Goal: Task Accomplishment & Management: Contribute content

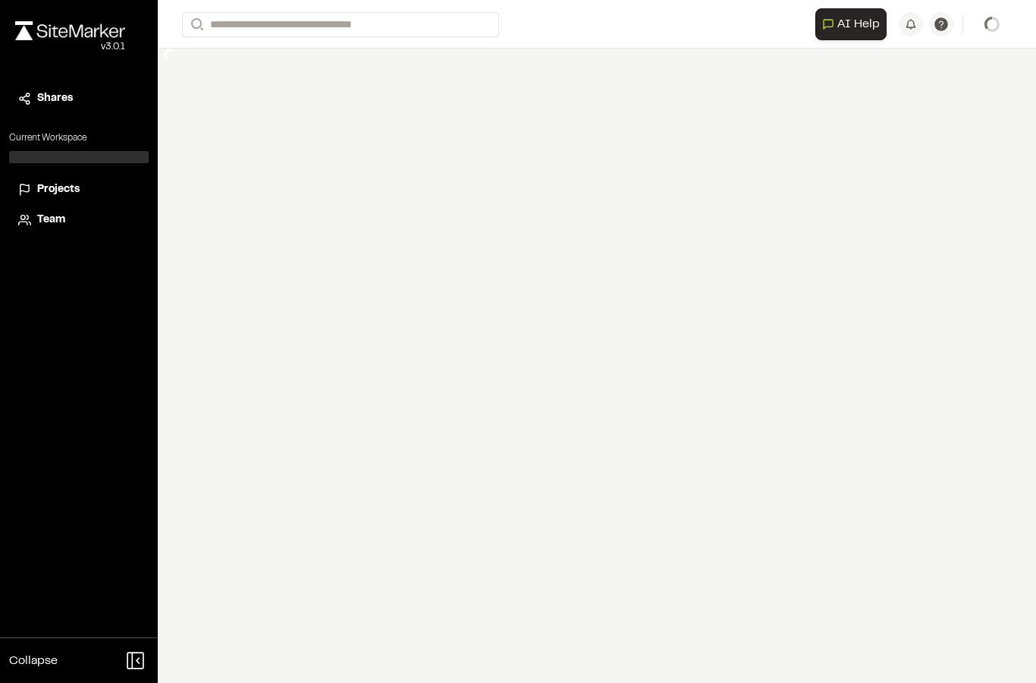
click at [278, 44] on div "Open sidebar Search AI Help AI Assistant Ask about features or construction ins…" at bounding box center [597, 24] width 830 height 49
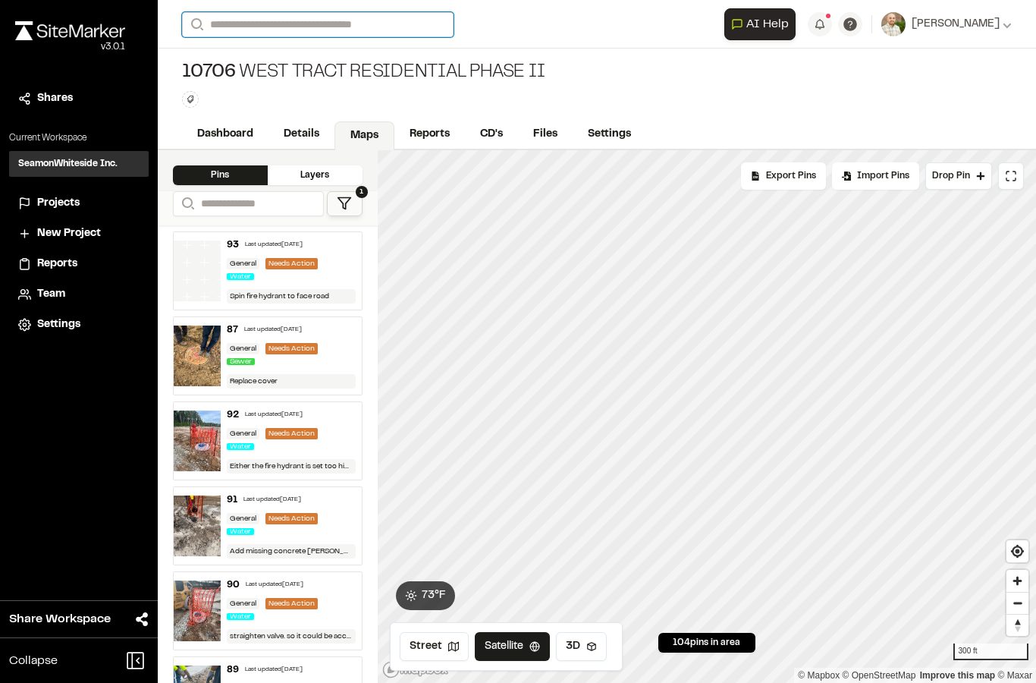
click at [258, 17] on input "Search" at bounding box center [317, 24] width 271 height 25
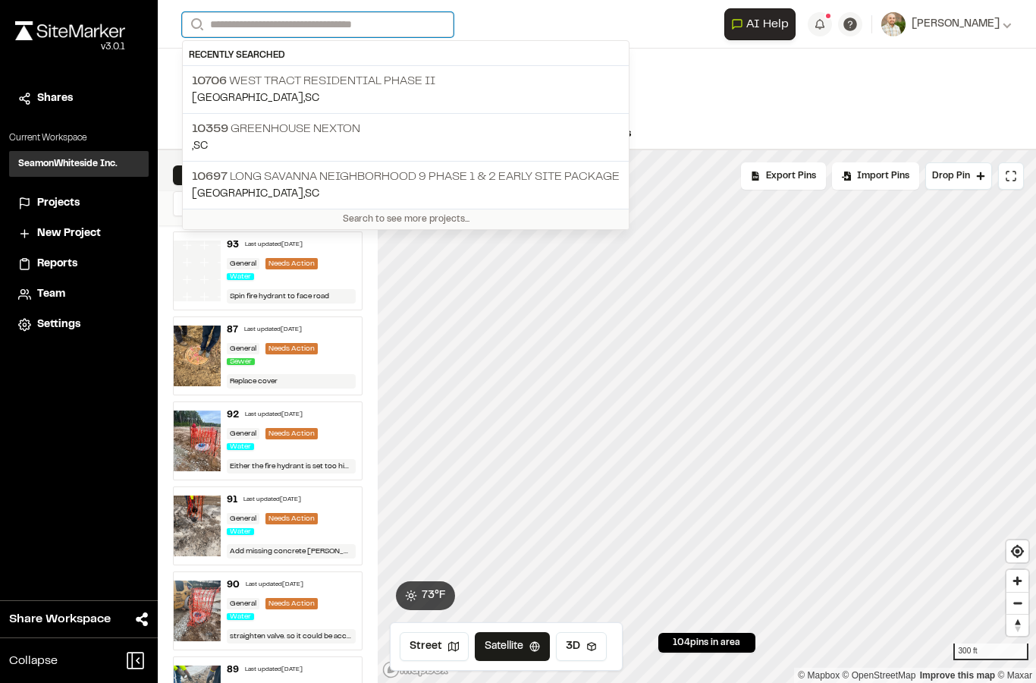
click at [272, 27] on input "Search" at bounding box center [317, 24] width 271 height 25
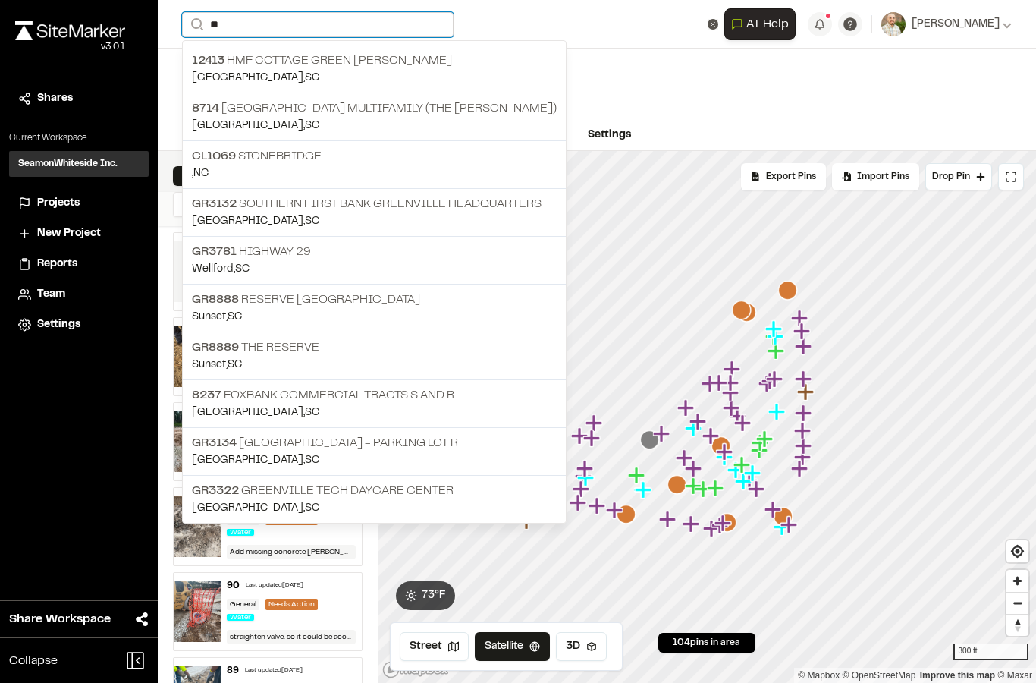
type input "*"
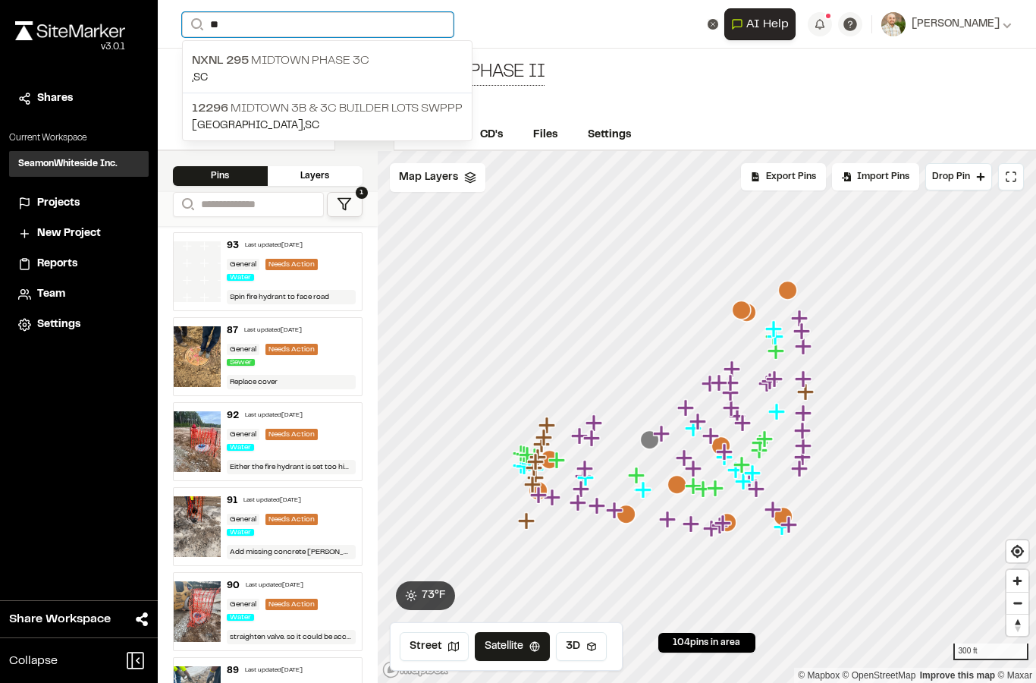
type input "**"
click at [236, 66] on span "NXNL 295" at bounding box center [220, 60] width 57 height 11
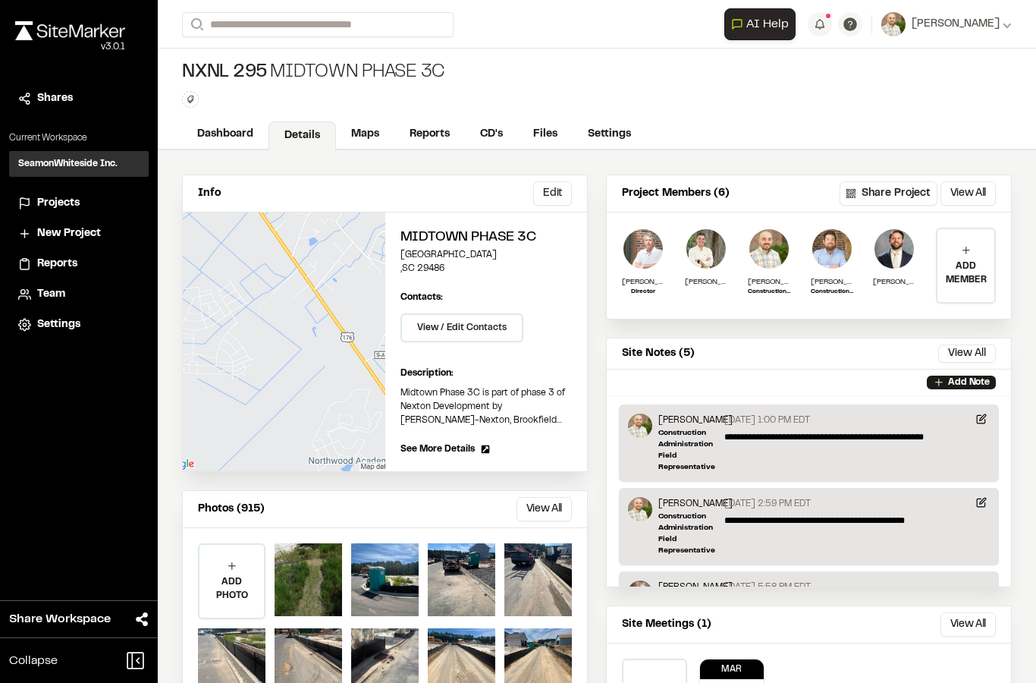
click at [493, 134] on link "CD's" at bounding box center [491, 134] width 53 height 29
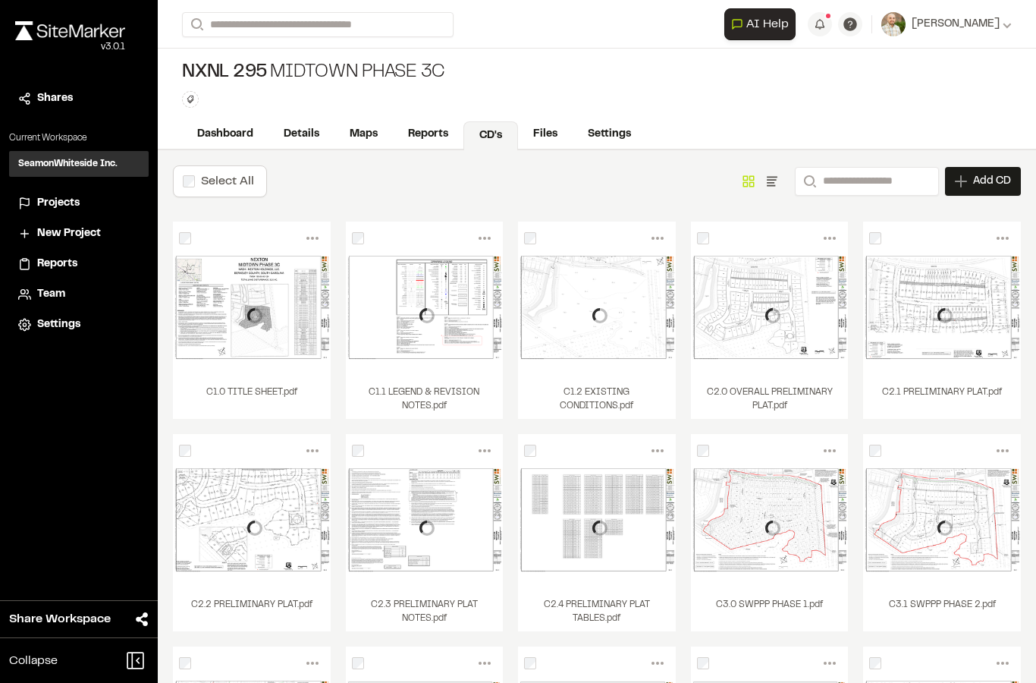
click at [540, 132] on link "Files" at bounding box center [545, 134] width 55 height 29
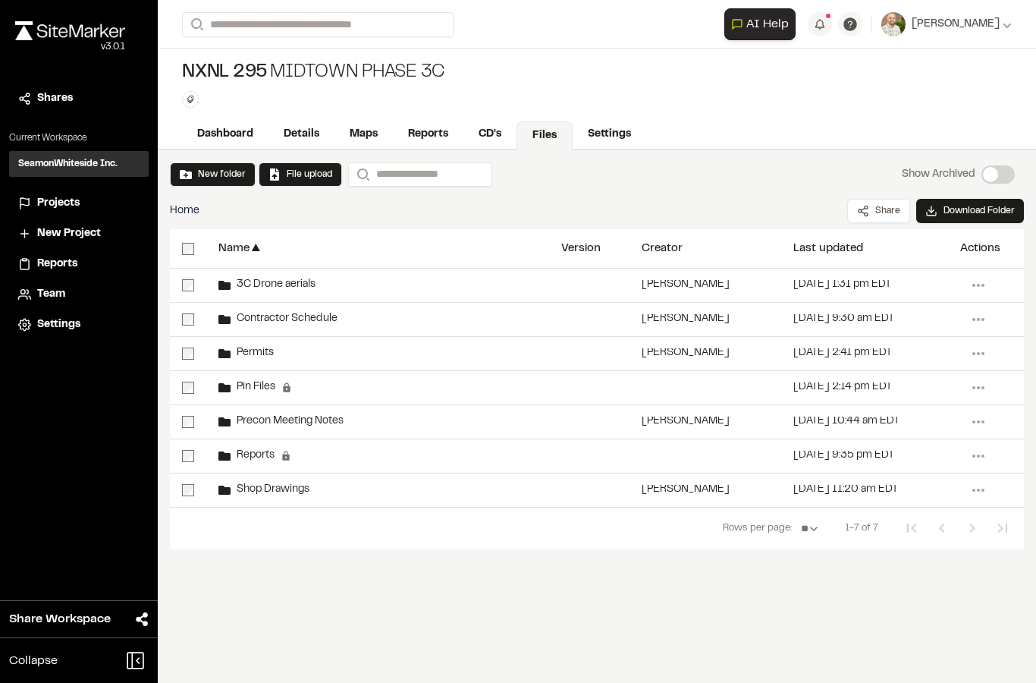
click at [263, 297] on div "3C Drone aerials" at bounding box center [377, 284] width 343 height 33
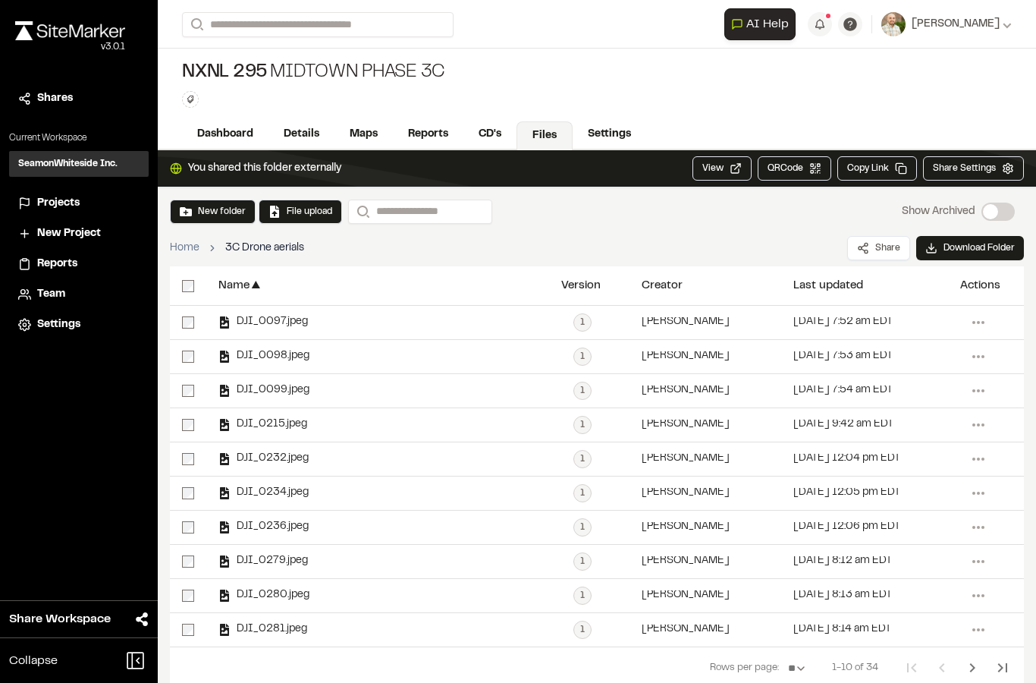
click at [291, 209] on button "File upload" at bounding box center [300, 212] width 64 height 14
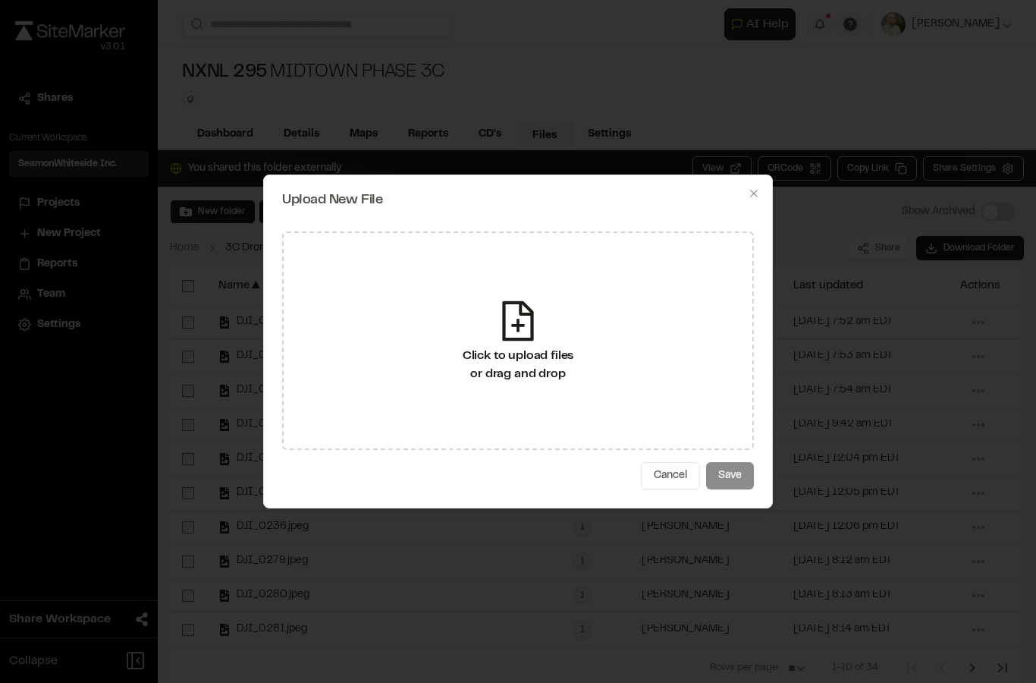
click at [504, 331] on icon at bounding box center [517, 321] width 31 height 40
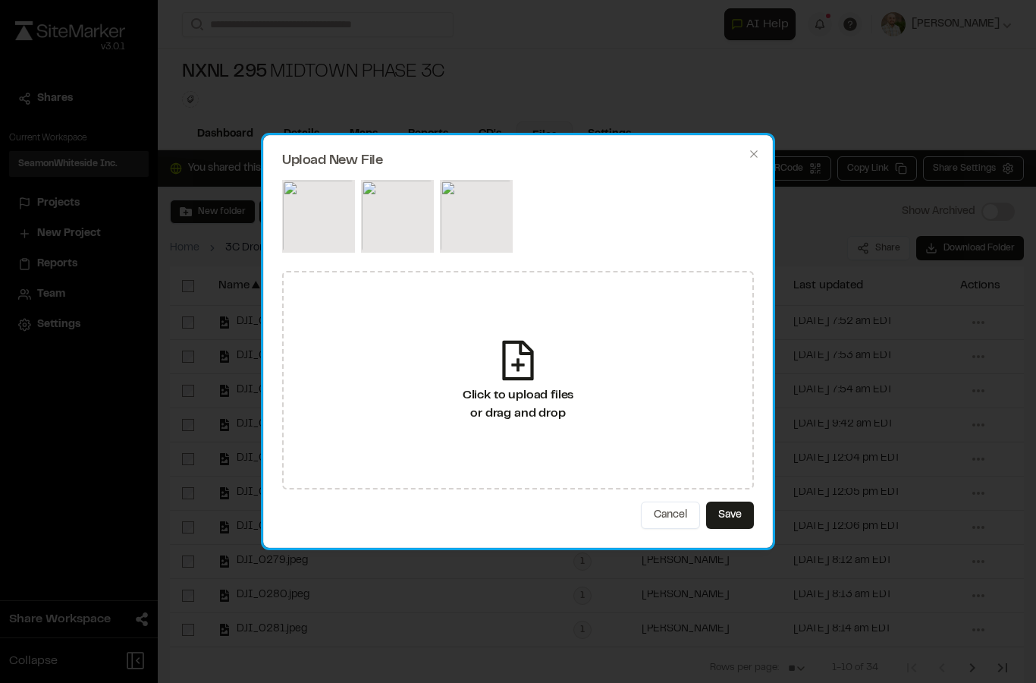
click at [735, 520] on button "Save" at bounding box center [730, 514] width 48 height 27
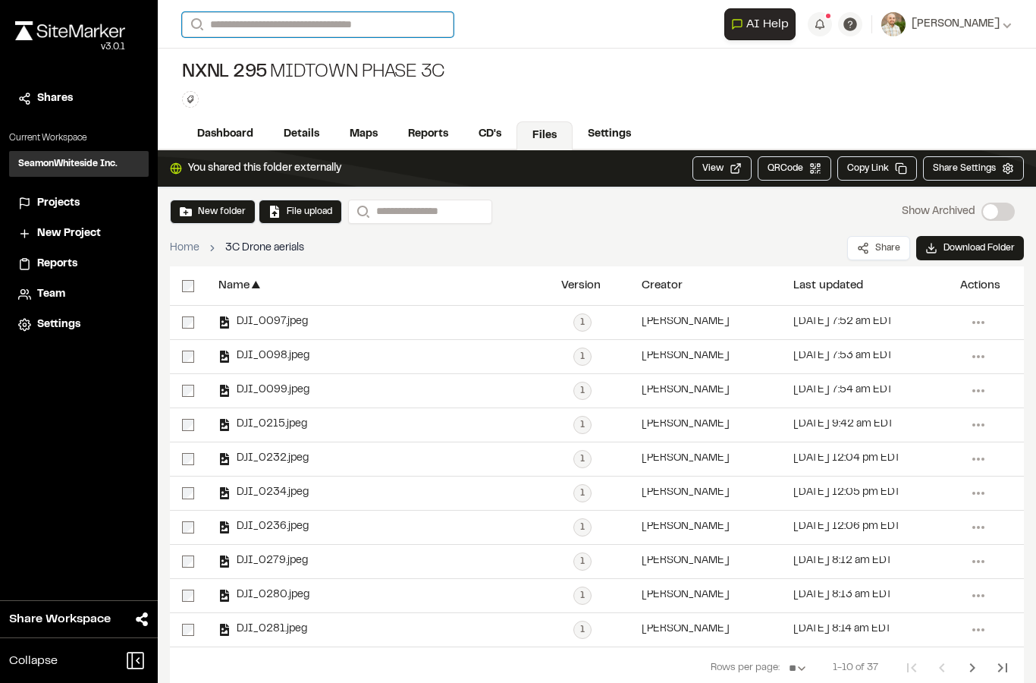
click at [249, 14] on input "Search" at bounding box center [317, 24] width 271 height 25
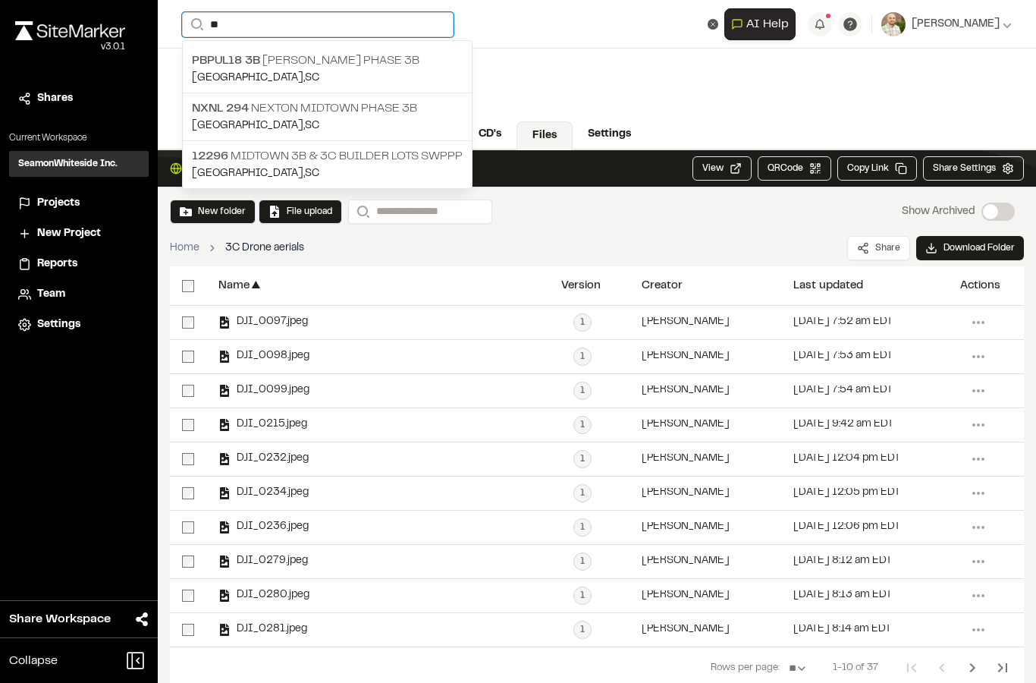
type input "**"
click at [232, 114] on span "NXNL 294" at bounding box center [220, 108] width 57 height 11
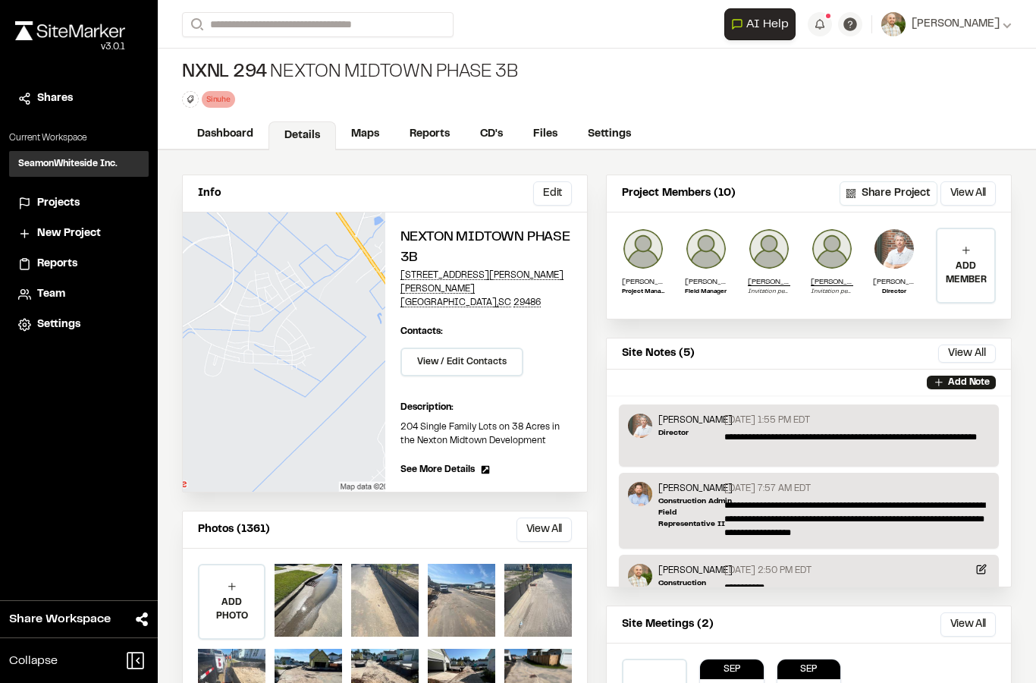
click at [534, 132] on link "Files" at bounding box center [545, 134] width 55 height 29
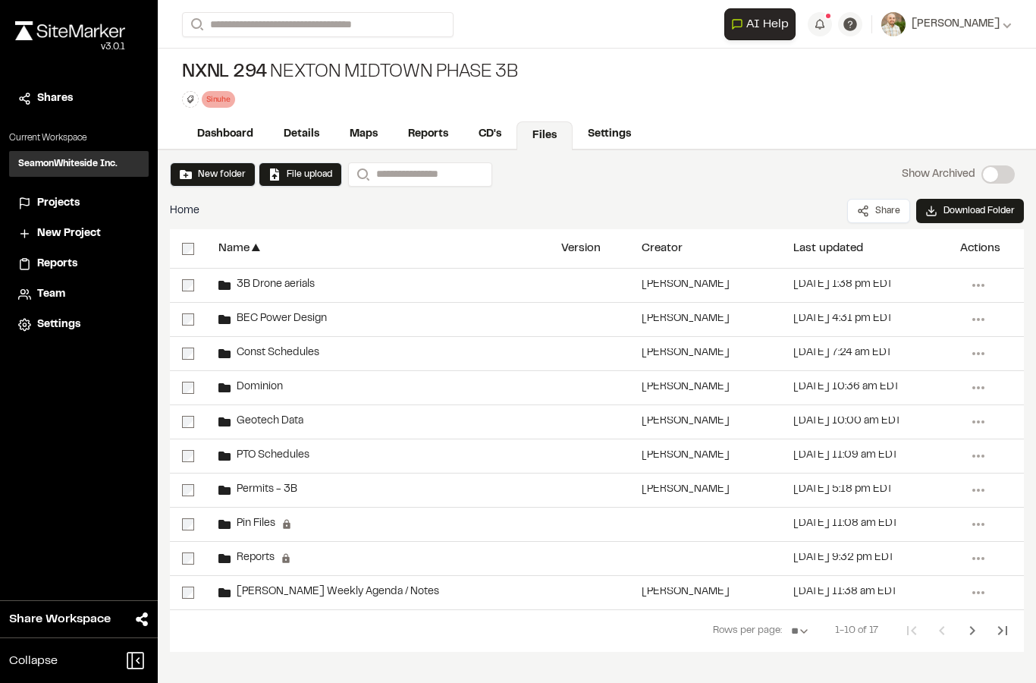
click at [280, 290] on span "3B Drone aerials" at bounding box center [273, 285] width 84 height 10
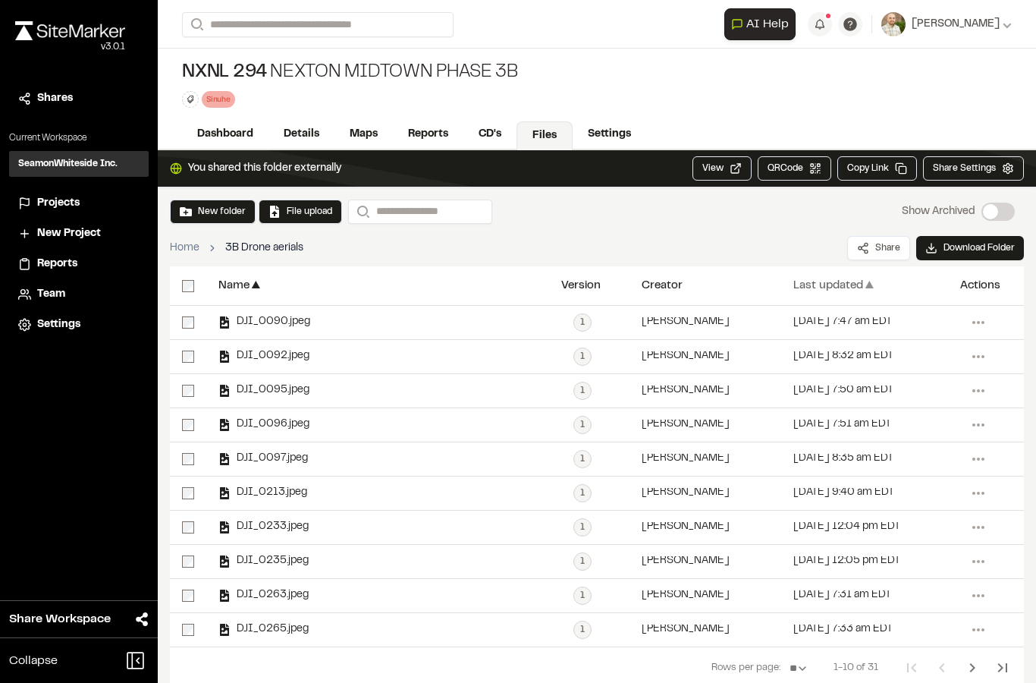
click at [836, 287] on div "Last updated" at bounding box center [828, 285] width 70 height 11
click at [836, 294] on div "Last updated ▲" at bounding box center [864, 285] width 143 height 39
click at [844, 280] on div "Last updated" at bounding box center [828, 285] width 70 height 11
click at [835, 291] on div "Last updated" at bounding box center [828, 285] width 70 height 11
click at [831, 290] on div "Last updated" at bounding box center [828, 285] width 70 height 11
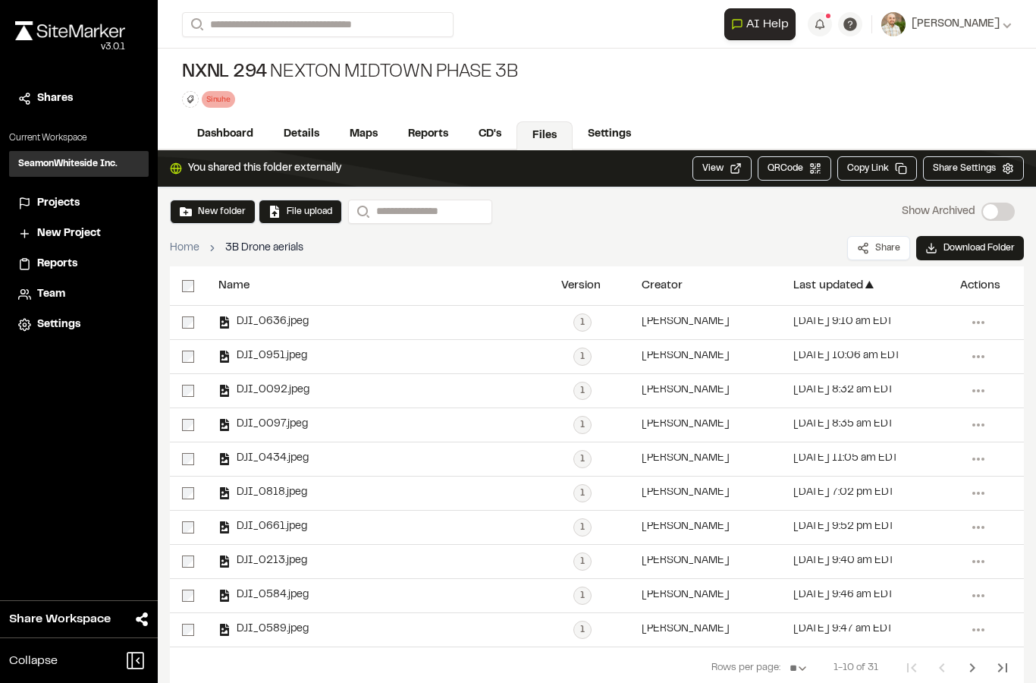
click at [839, 290] on div "Last updated" at bounding box center [828, 285] width 70 height 11
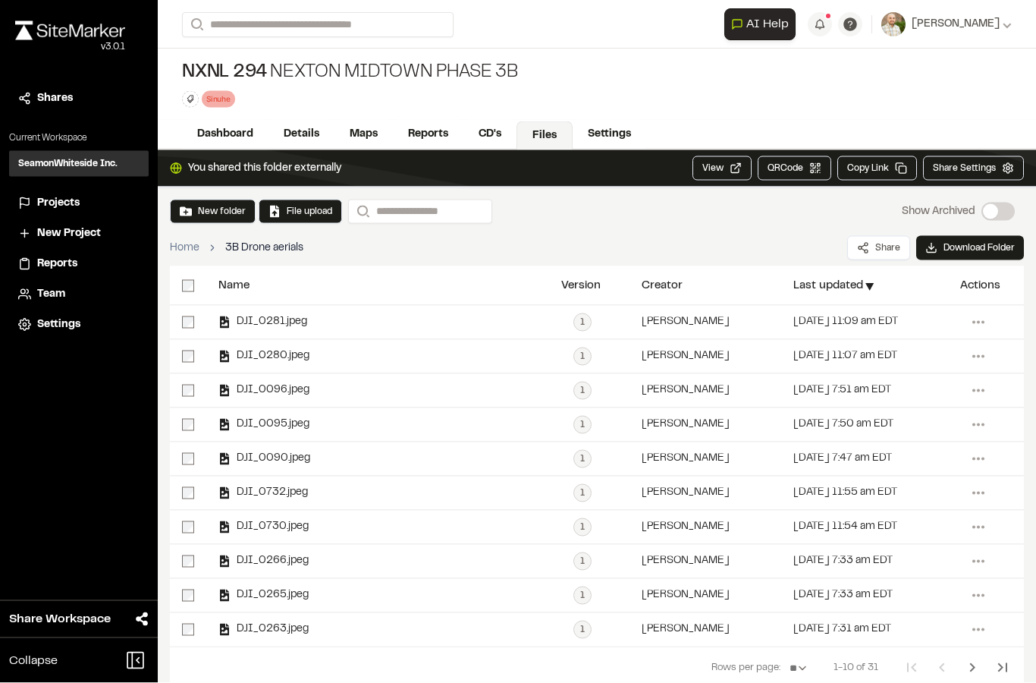
scroll to position [61, 0]
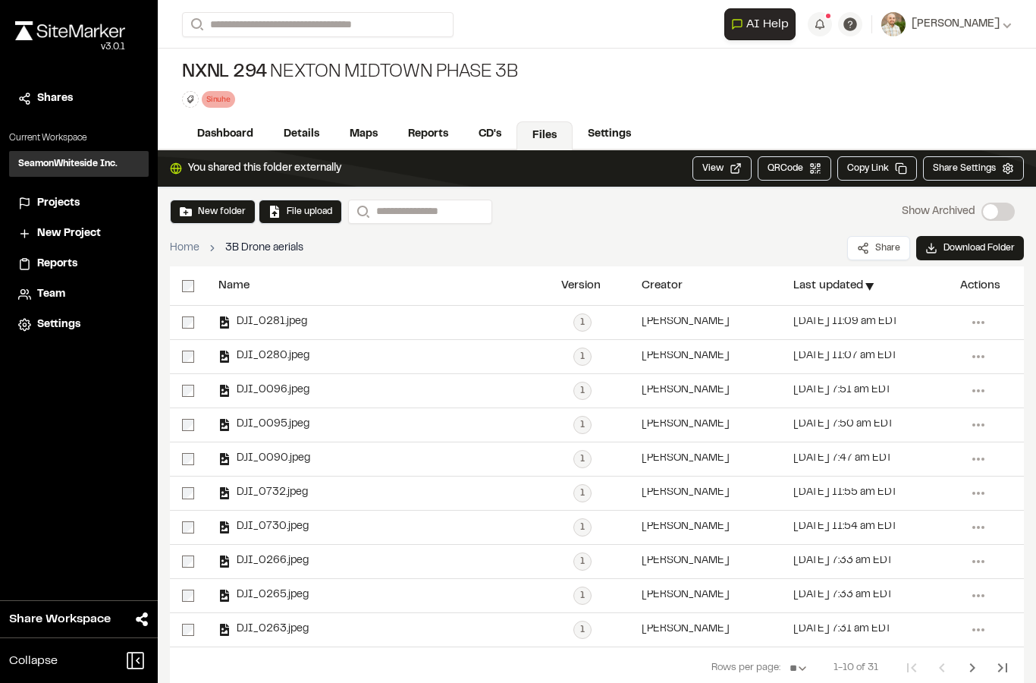
click at [249, 317] on span "DJI_0281.jpeg" at bounding box center [269, 322] width 77 height 10
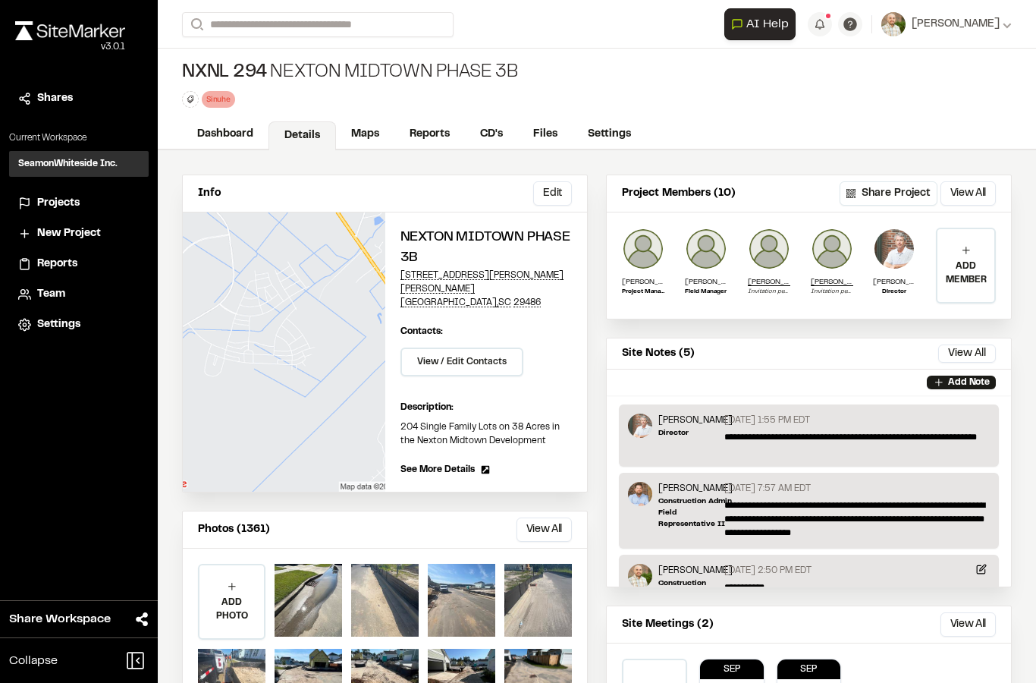
click at [548, 136] on link "Files" at bounding box center [545, 134] width 55 height 29
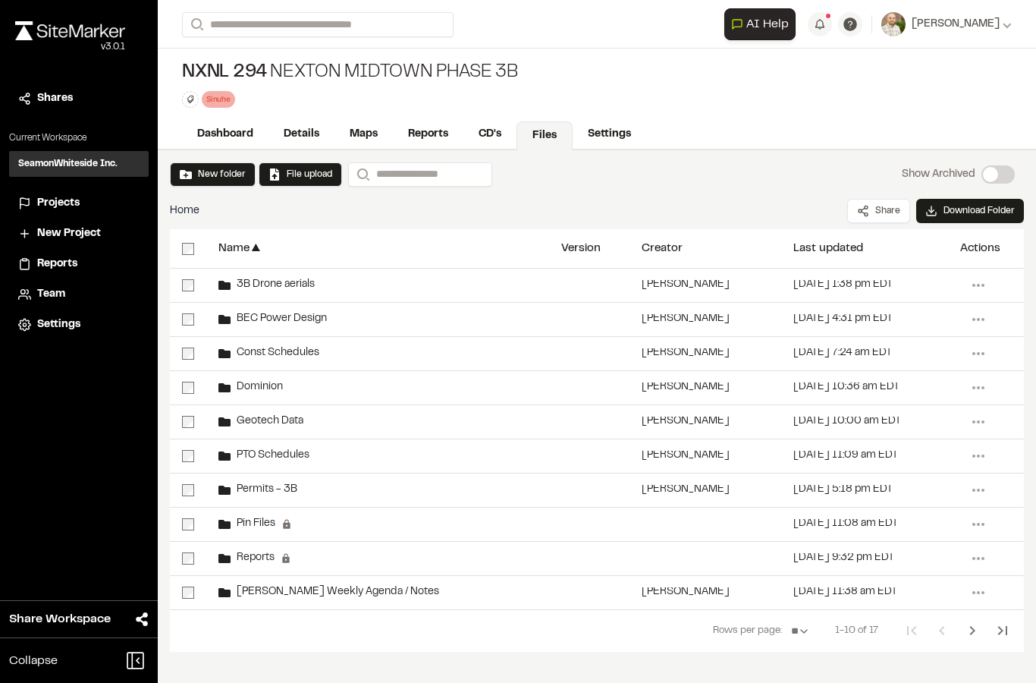
click at [247, 284] on span "3B Drone aerials" at bounding box center [273, 285] width 84 height 10
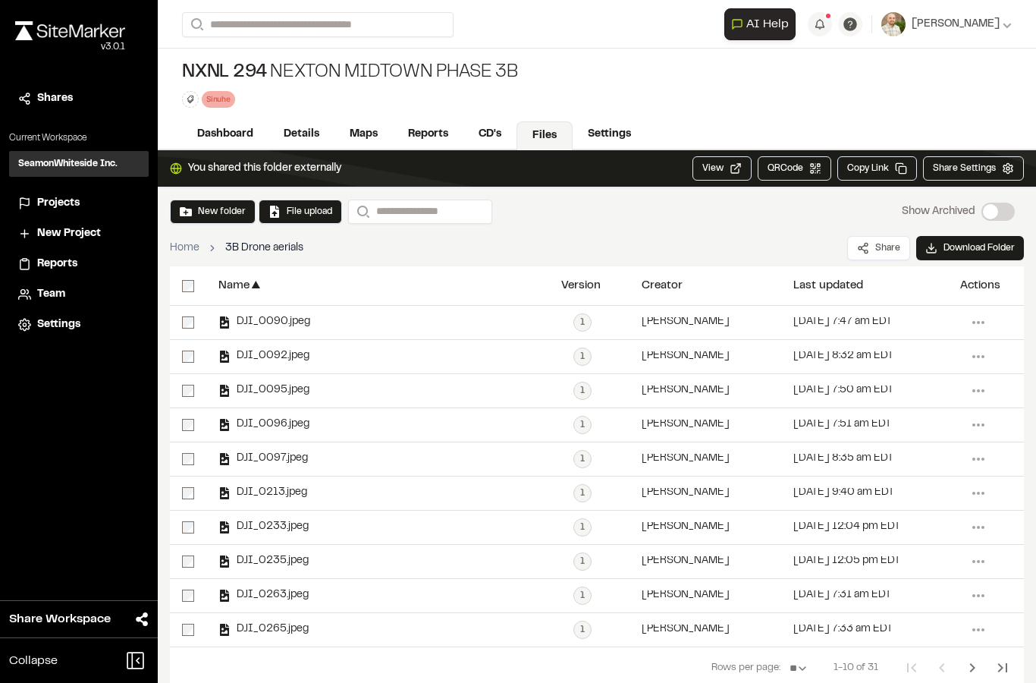
scroll to position [61, 0]
click at [300, 205] on button "File upload" at bounding box center [300, 212] width 64 height 14
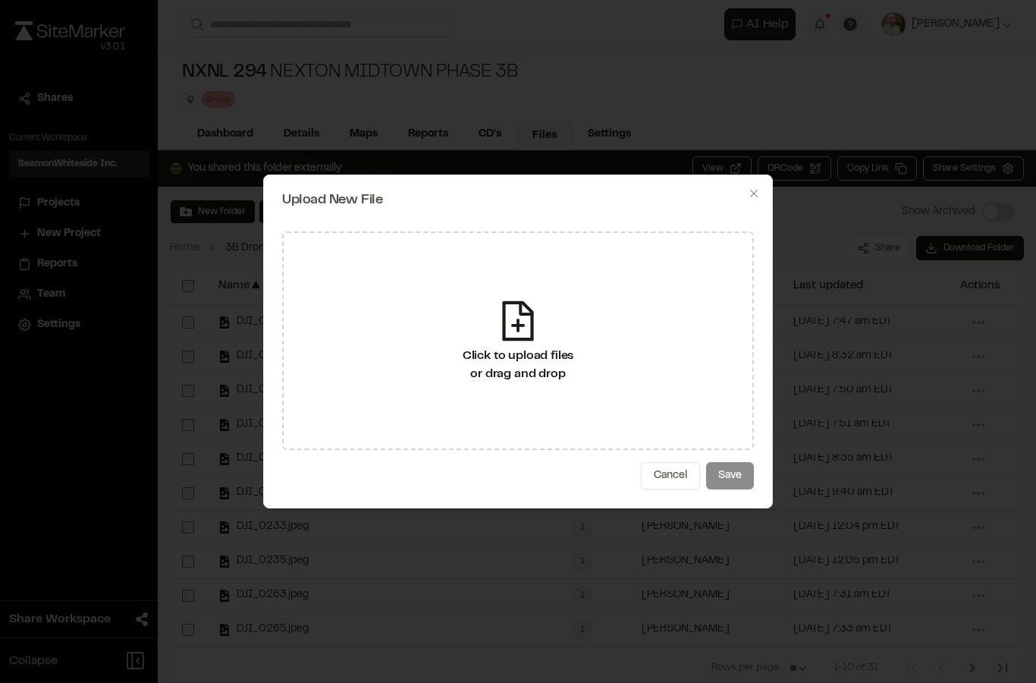
click at [524, 316] on icon at bounding box center [518, 321] width 46 height 46
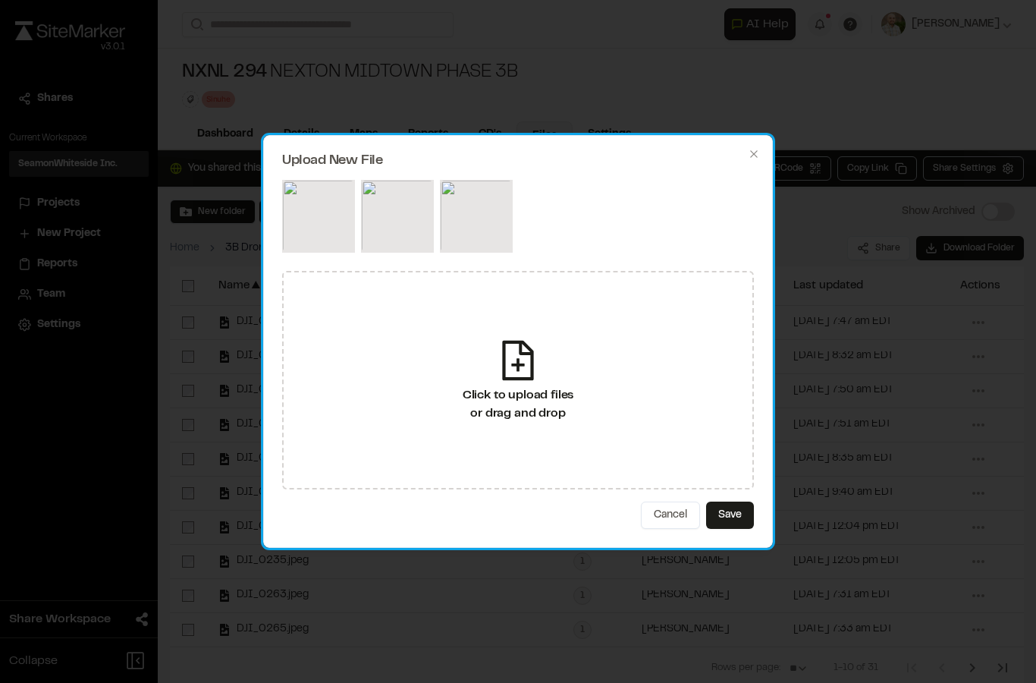
click at [730, 514] on button "Save" at bounding box center [730, 514] width 48 height 27
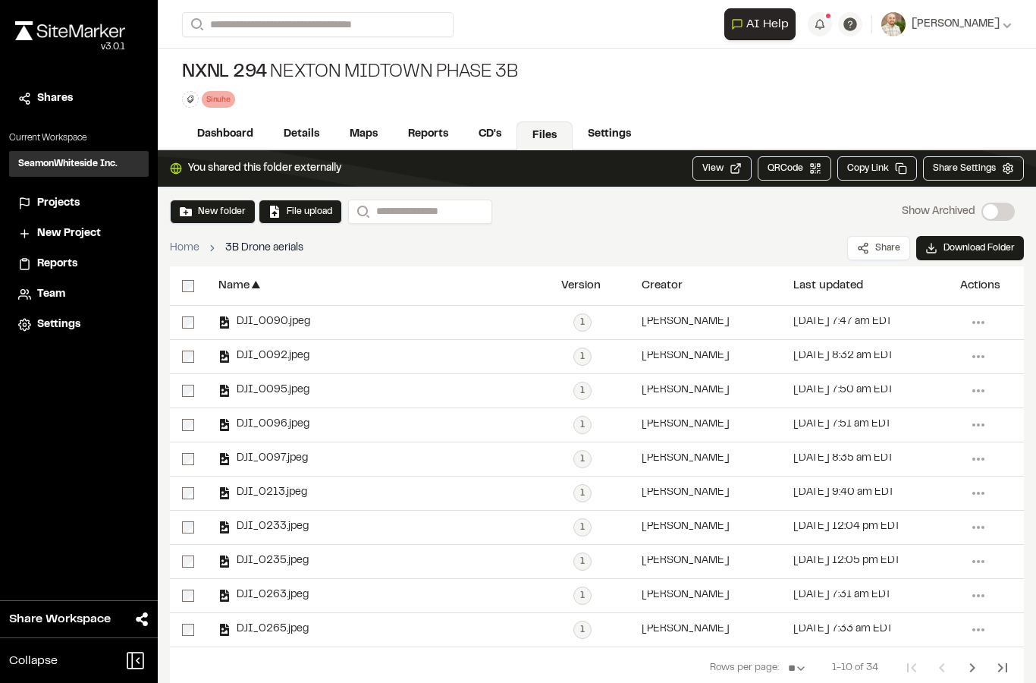
click at [285, 317] on span "DJI_0090.jpeg" at bounding box center [271, 322] width 80 height 10
click at [284, 317] on span "DJI_0090.jpeg" at bounding box center [271, 322] width 80 height 10
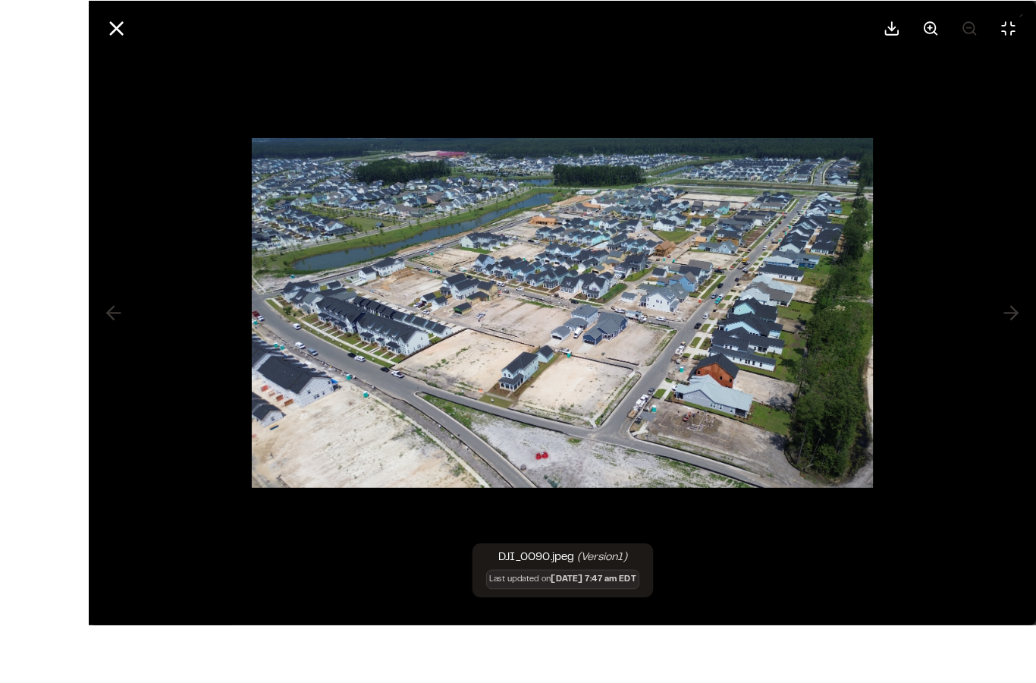
scroll to position [39, 0]
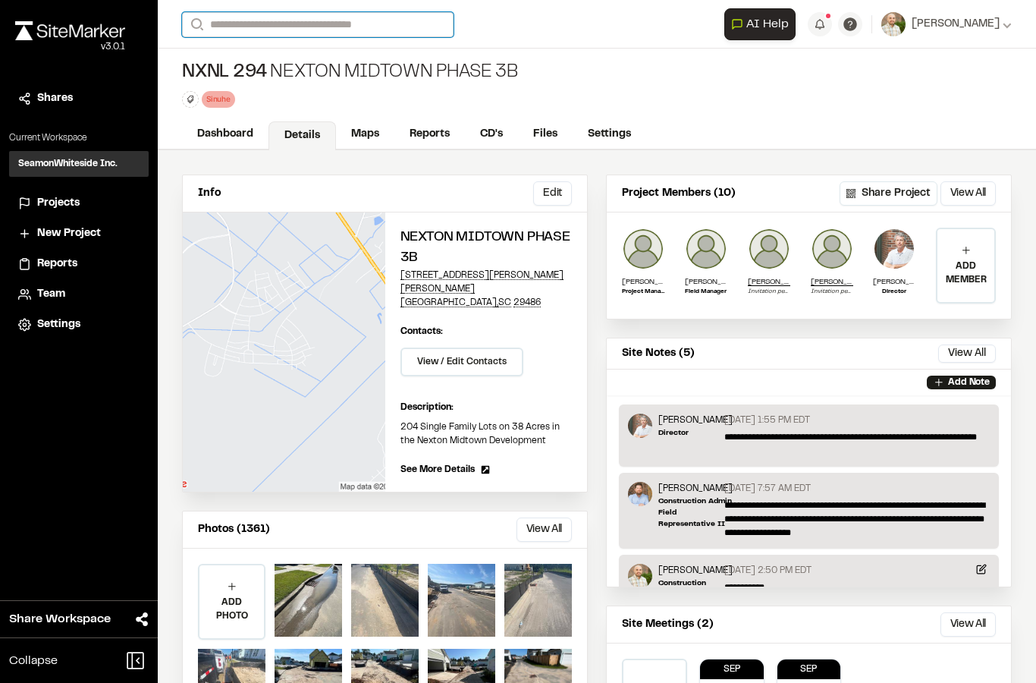
click at [261, 34] on input "Search" at bounding box center [317, 24] width 271 height 25
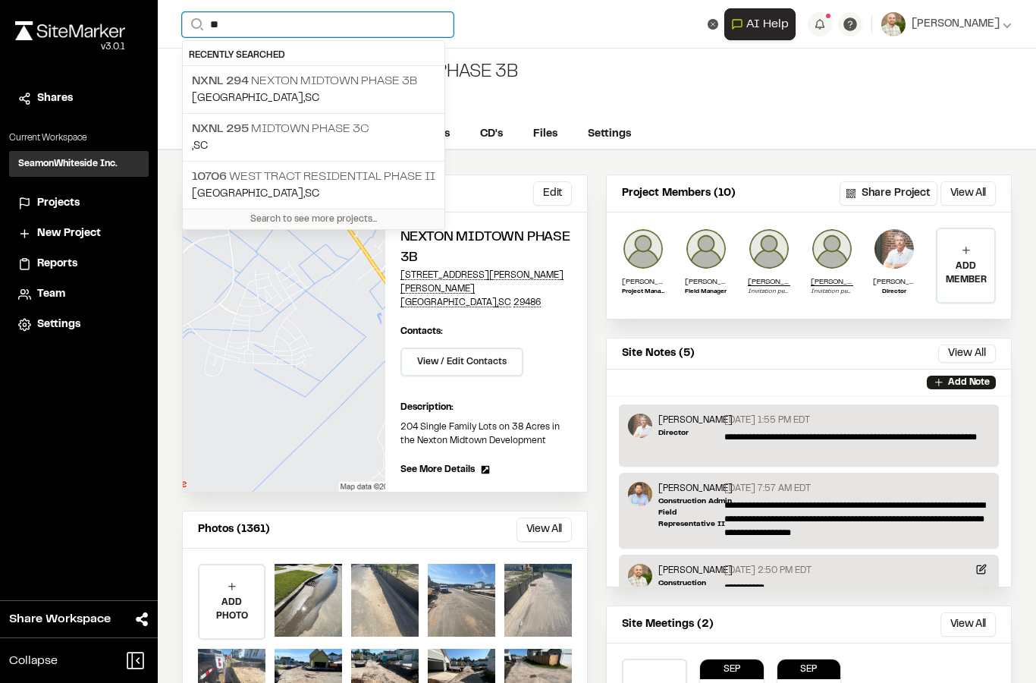
type input "*"
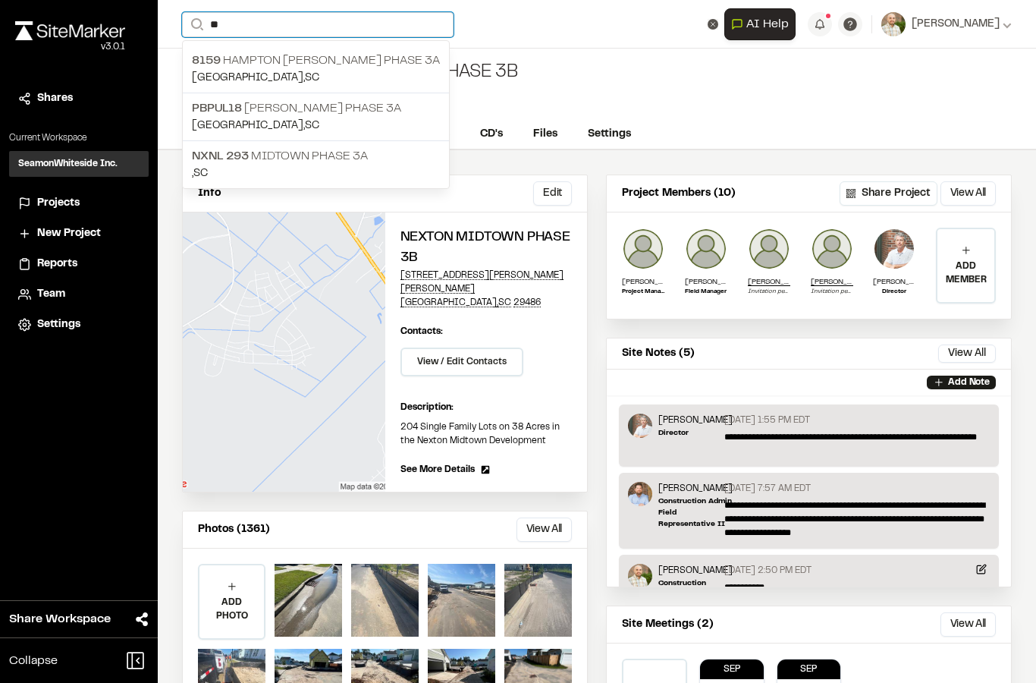
type input "**"
click at [224, 172] on p ", [GEOGRAPHIC_DATA]" at bounding box center [316, 173] width 248 height 17
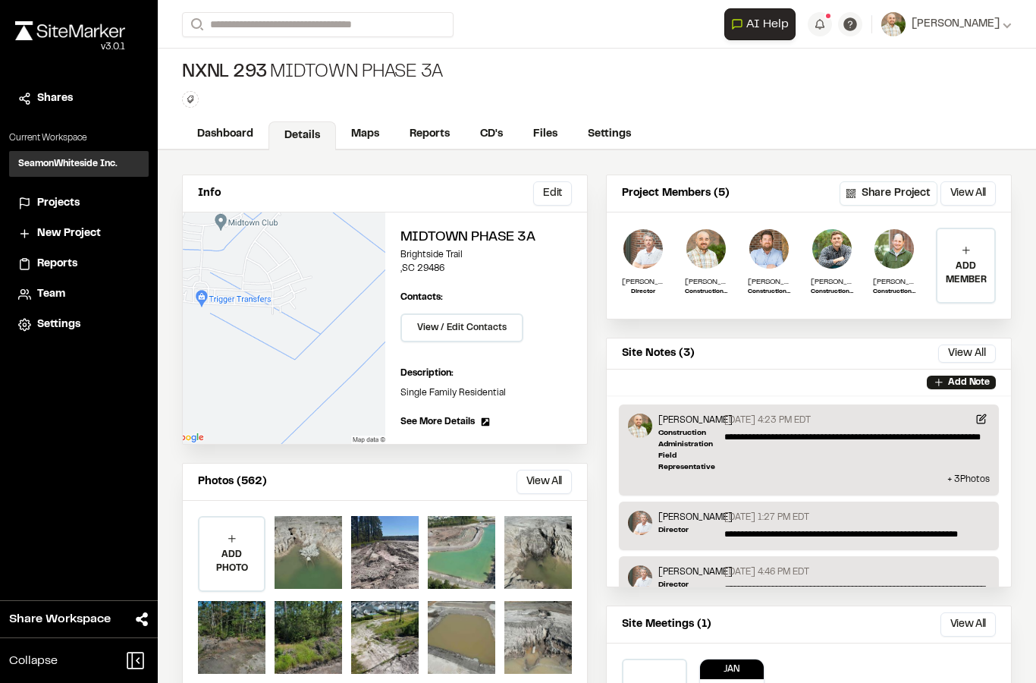
click at [532, 125] on link "Files" at bounding box center [545, 134] width 55 height 29
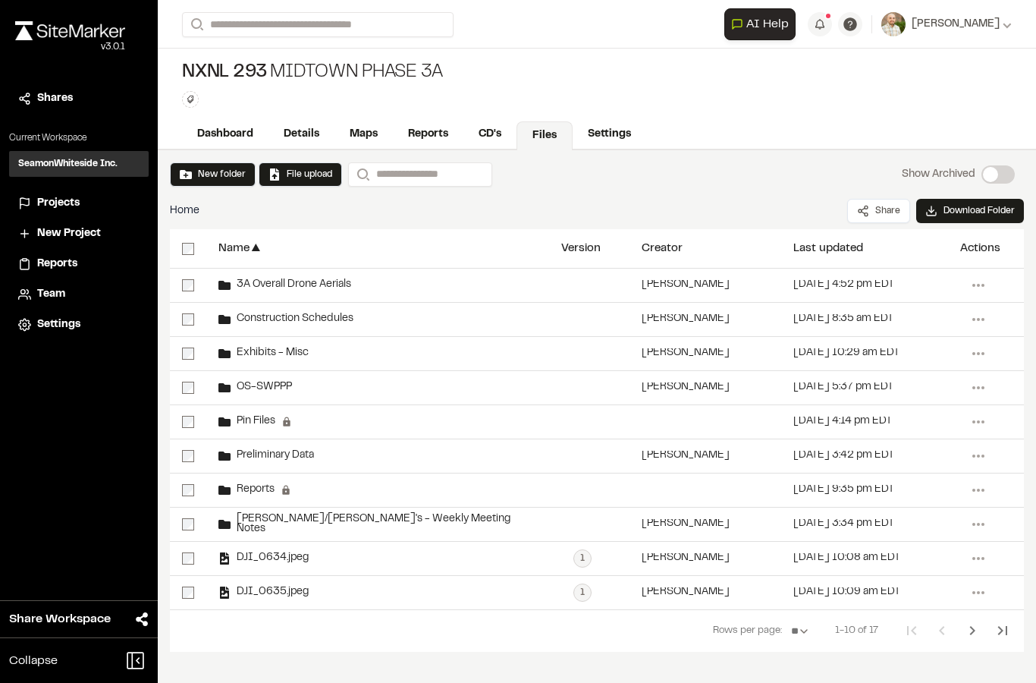
click at [259, 284] on span "3A Overall Drone Aerials" at bounding box center [291, 285] width 121 height 10
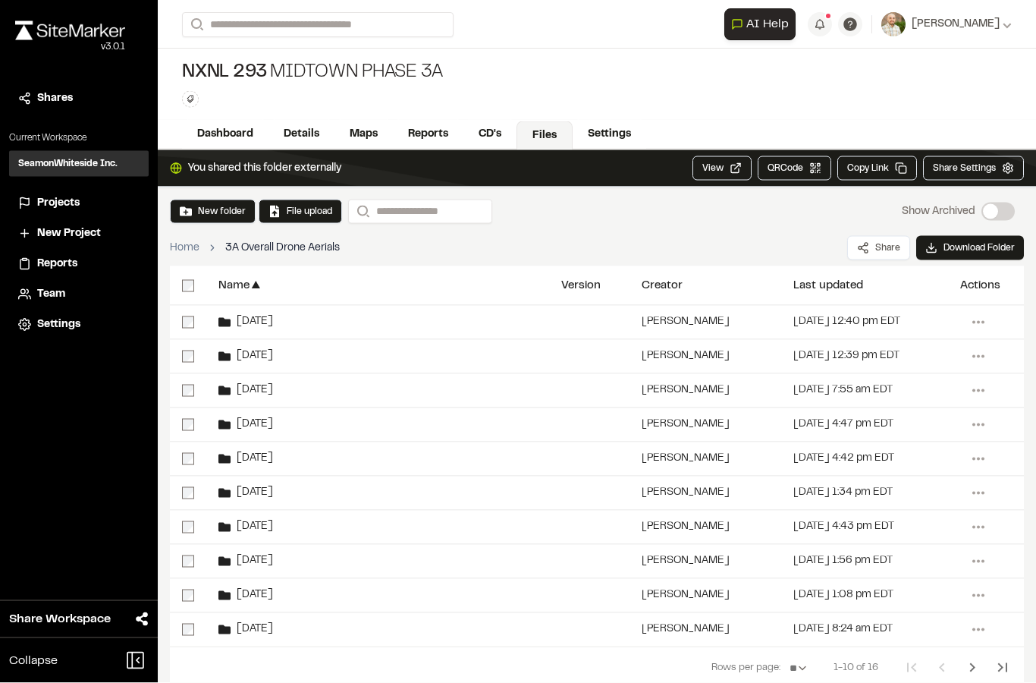
scroll to position [61, 0]
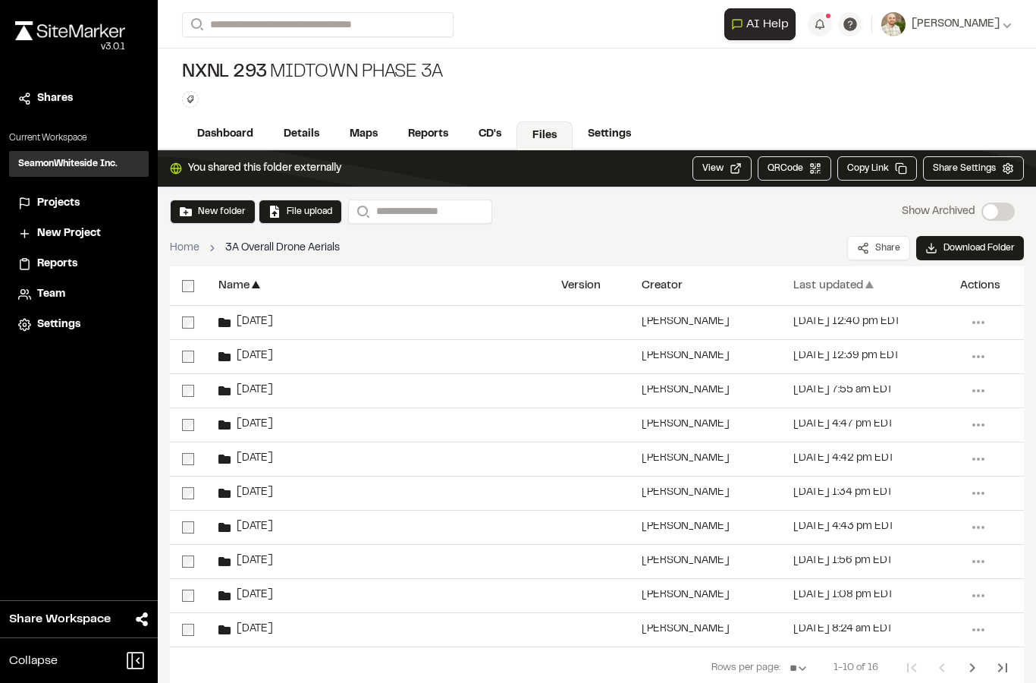
click at [829, 280] on div "Last updated" at bounding box center [828, 285] width 70 height 11
click at [827, 280] on div "Last updated" at bounding box center [828, 285] width 70 height 11
click at [243, 317] on span "[DATE]" at bounding box center [252, 322] width 42 height 10
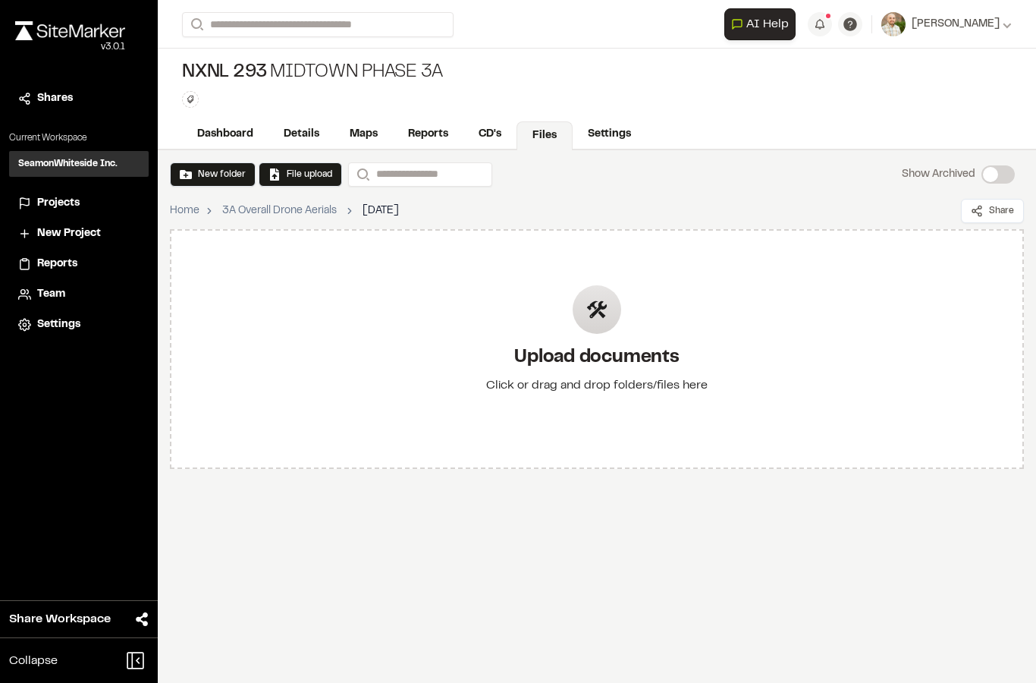
click at [313, 175] on button "File upload" at bounding box center [300, 175] width 64 height 14
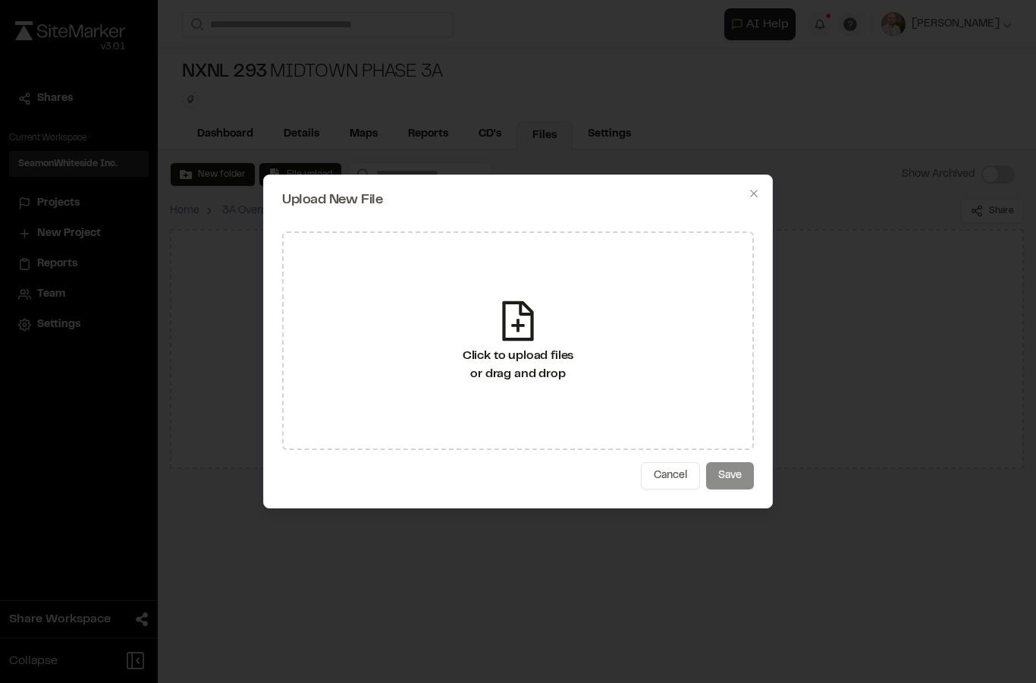
click at [534, 359] on div "Click to upload files or drag and drop" at bounding box center [518, 365] width 111 height 36
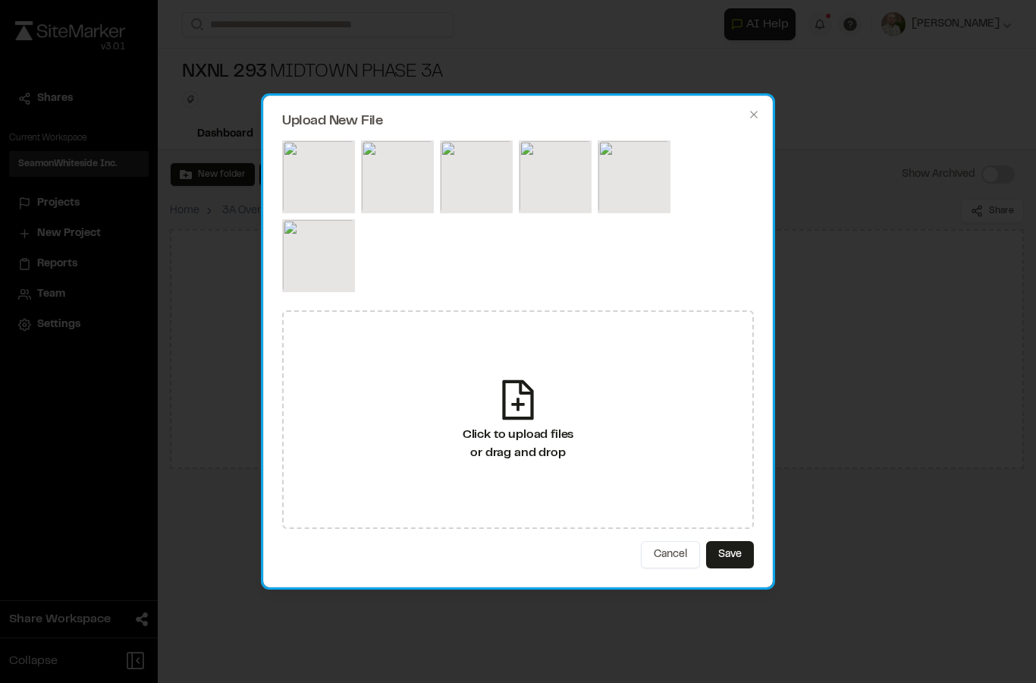
click at [637, 184] on img at bounding box center [634, 176] width 73 height 73
click at [703, 211] on div at bounding box center [518, 219] width 472 height 158
click at [735, 554] on button "Save" at bounding box center [730, 554] width 48 height 27
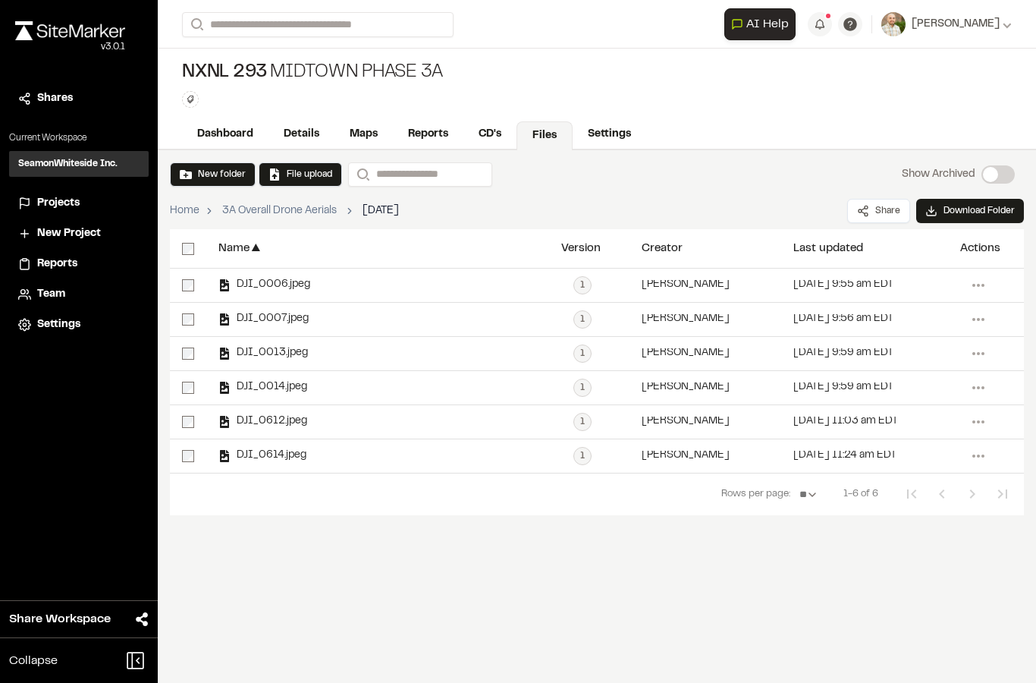
click at [253, 290] on span "DJI_0006.jpeg" at bounding box center [271, 285] width 80 height 10
click at [268, 284] on span "DJI_0006.jpeg" at bounding box center [271, 285] width 80 height 10
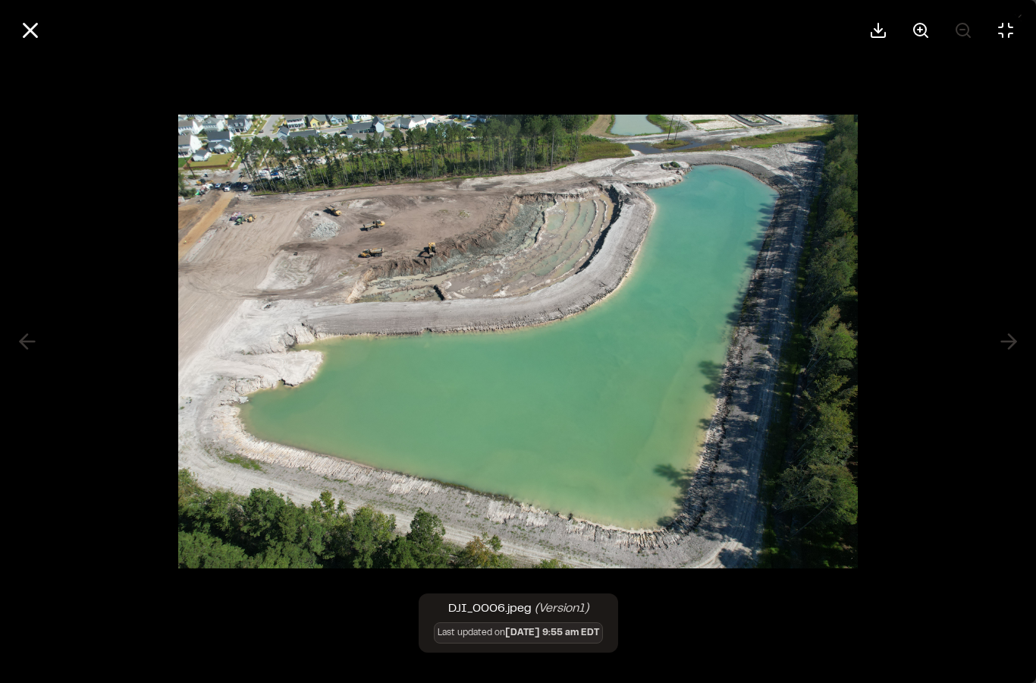
click at [1012, 340] on div at bounding box center [518, 341] width 1036 height 683
click at [36, 14] on button at bounding box center [30, 30] width 36 height 36
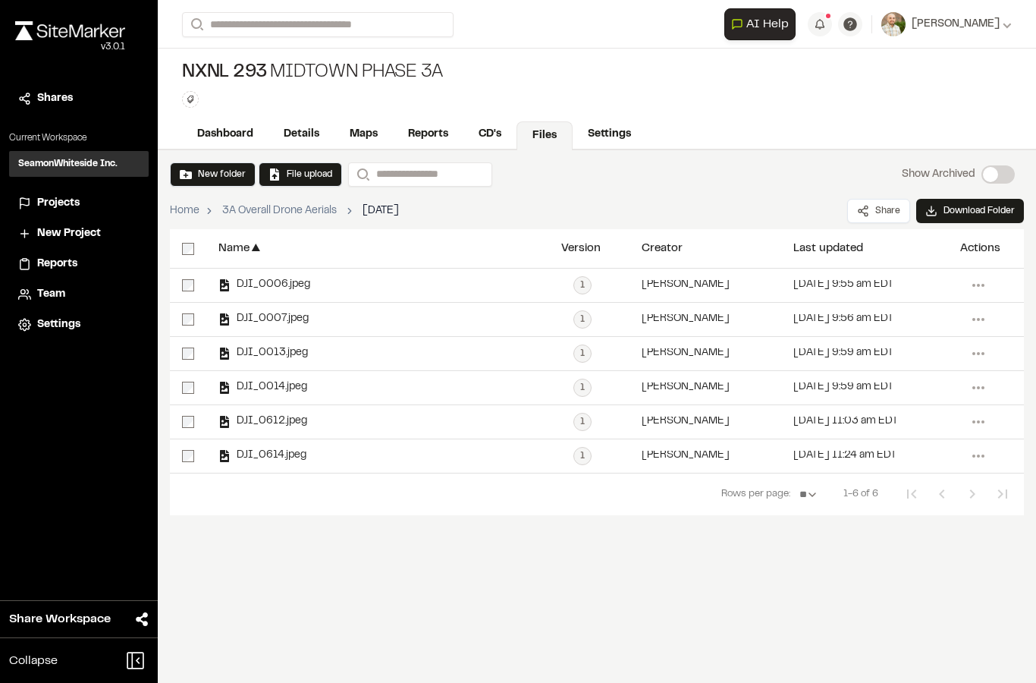
click at [617, 346] on div "1 DJI_0013.jpeg | versions + Add New Version Upload New File Click to upload fi…" at bounding box center [589, 353] width 80 height 33
click at [298, 327] on div "DJI_0007.jpeg" at bounding box center [377, 319] width 343 height 33
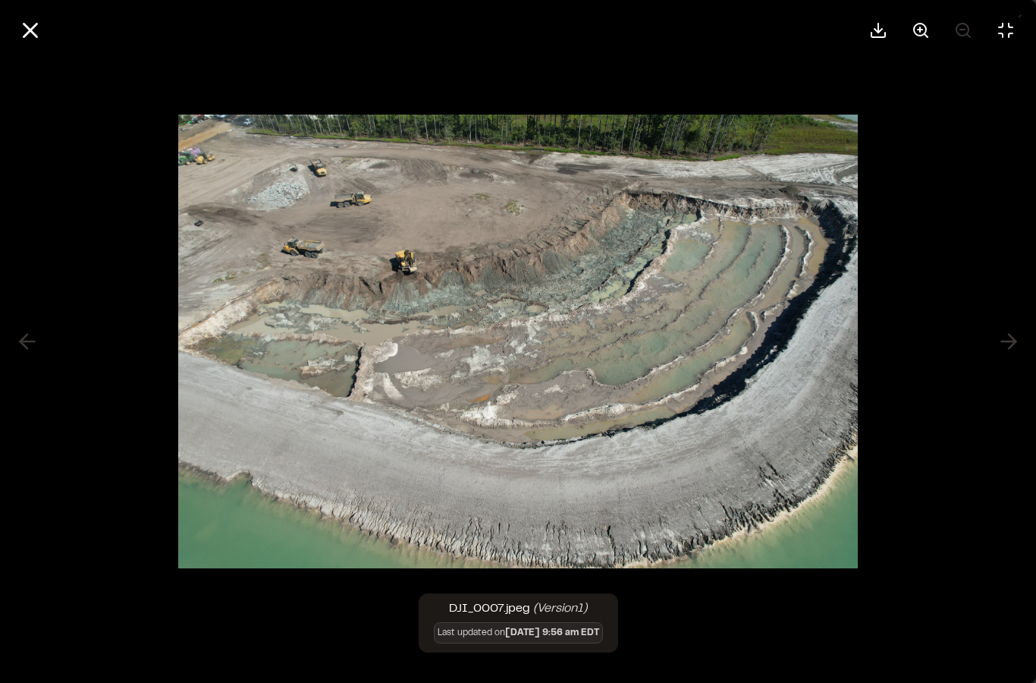
click at [36, 14] on button at bounding box center [30, 30] width 36 height 36
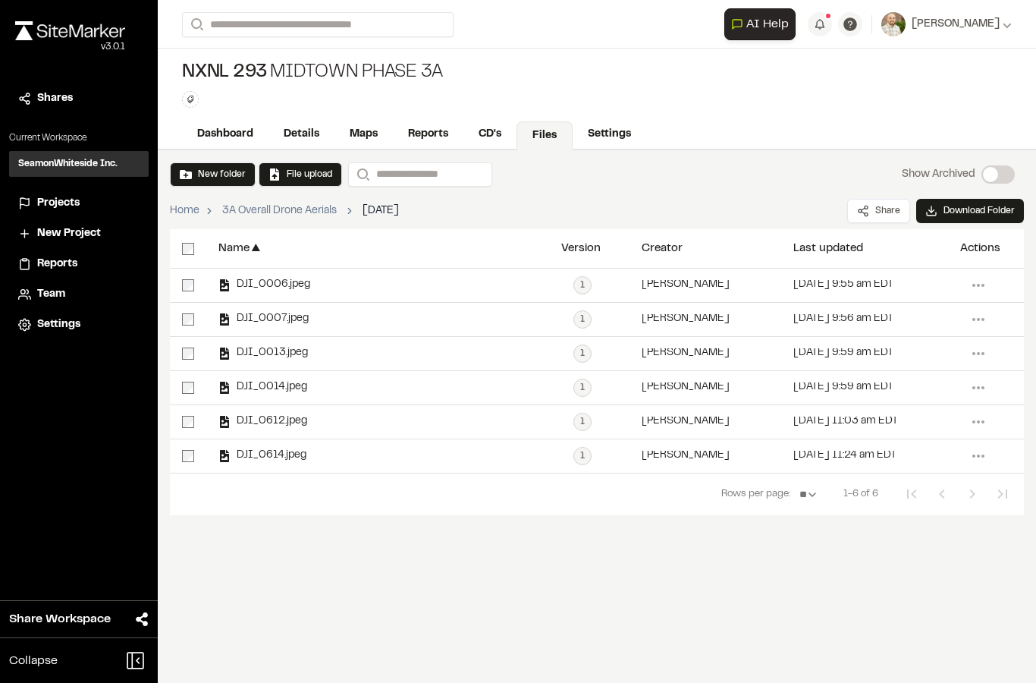
click at [257, 356] on span "DJI_0013.jpeg" at bounding box center [269, 353] width 77 height 10
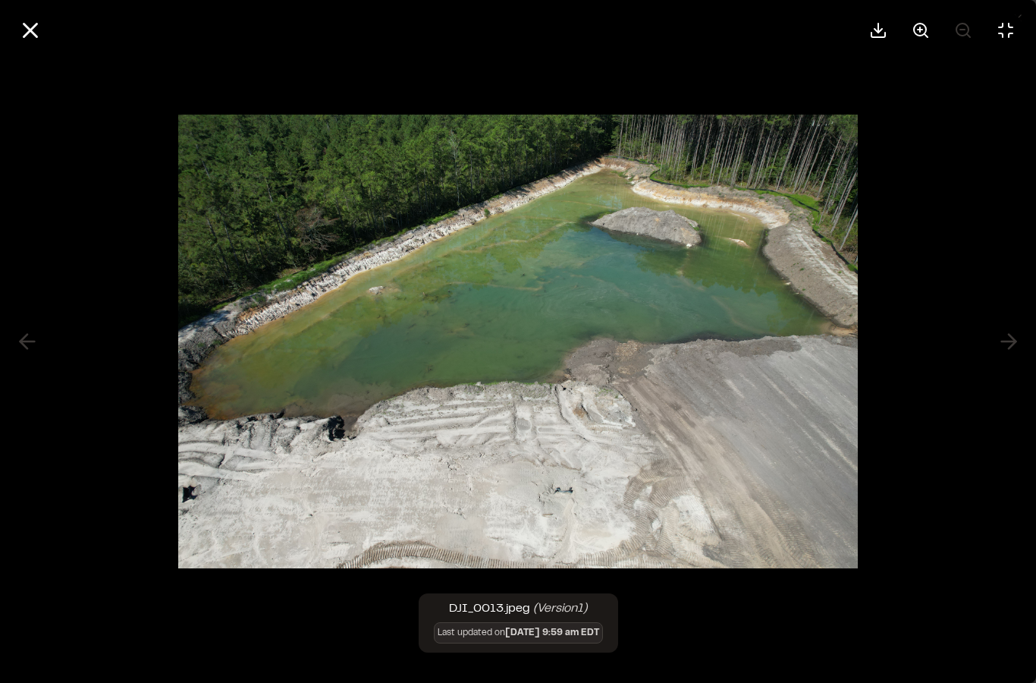
click at [20, 14] on button at bounding box center [30, 30] width 36 height 36
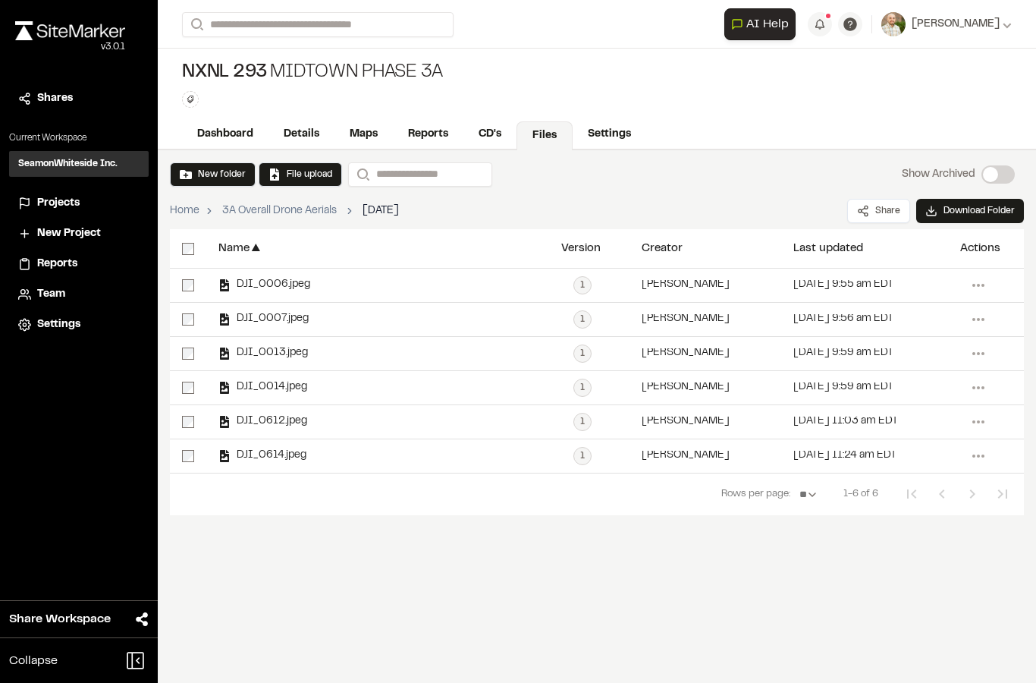
click at [251, 382] on span "DJI_0014.jpeg" at bounding box center [269, 387] width 77 height 10
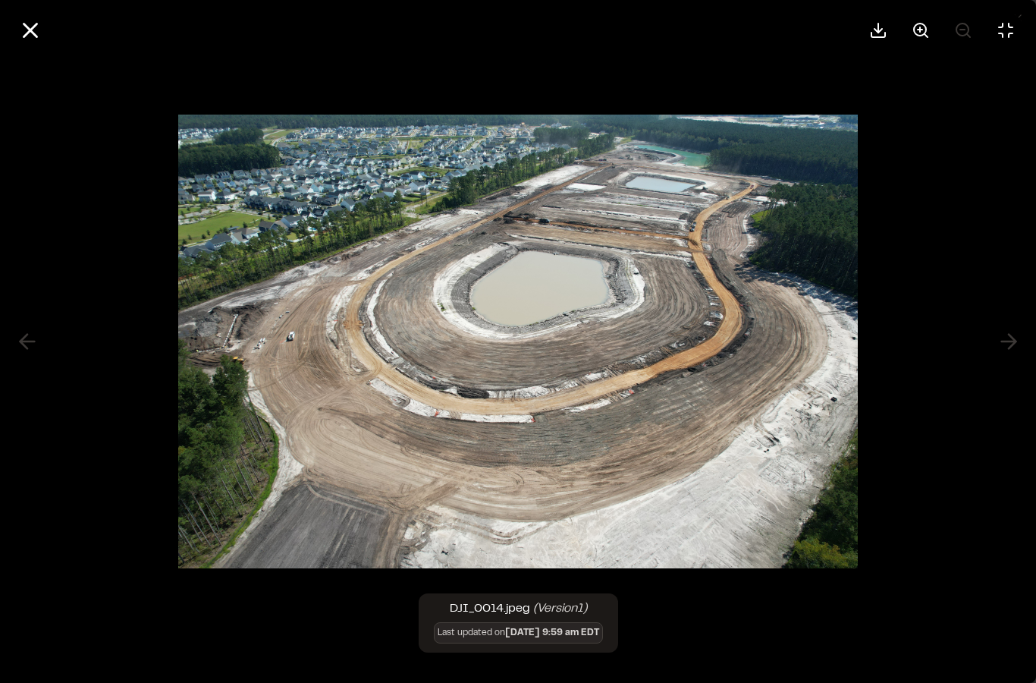
click at [34, 14] on button at bounding box center [30, 30] width 36 height 36
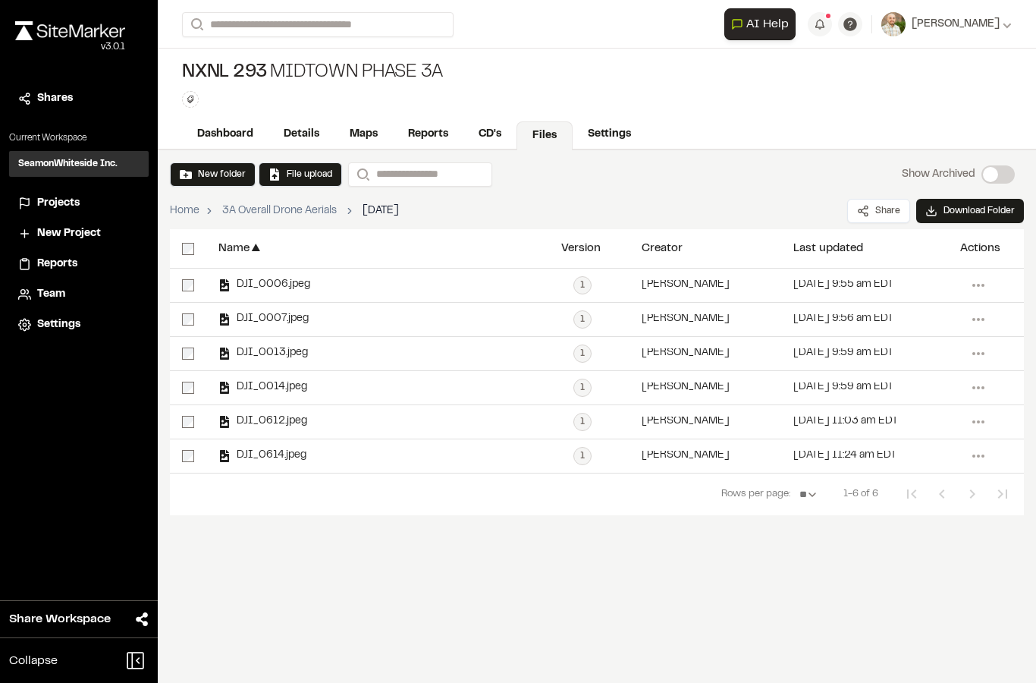
click at [254, 417] on span "DJI_0612.jpeg" at bounding box center [269, 421] width 77 height 10
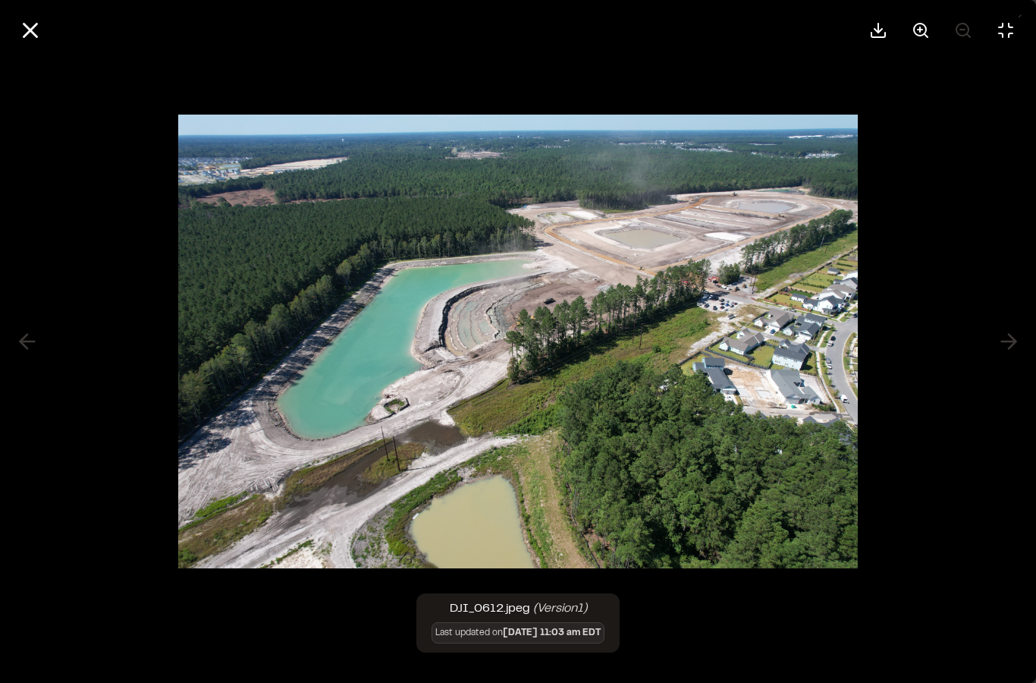
click at [26, 17] on icon at bounding box center [30, 30] width 26 height 26
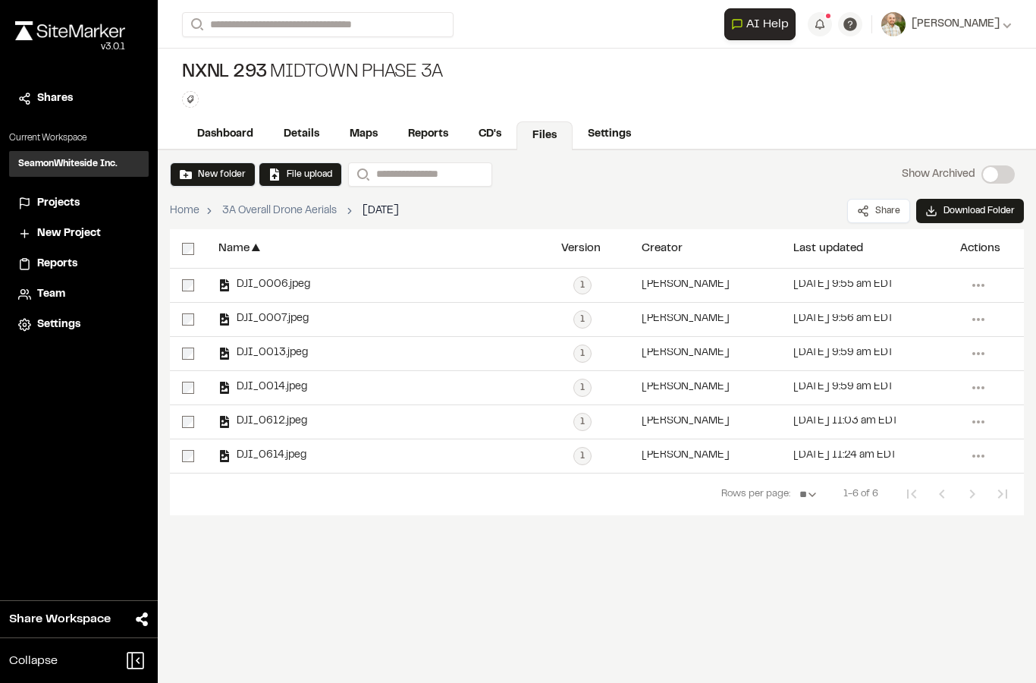
click at [261, 454] on span "DJI_0614.jpeg" at bounding box center [269, 455] width 76 height 10
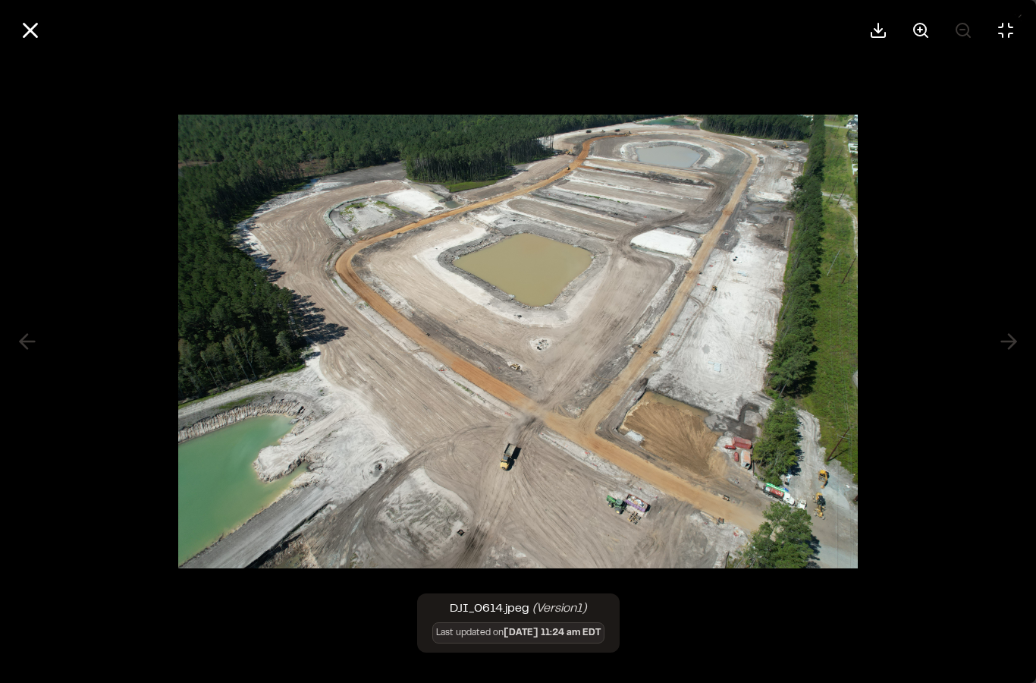
click at [29, 17] on icon at bounding box center [30, 30] width 26 height 26
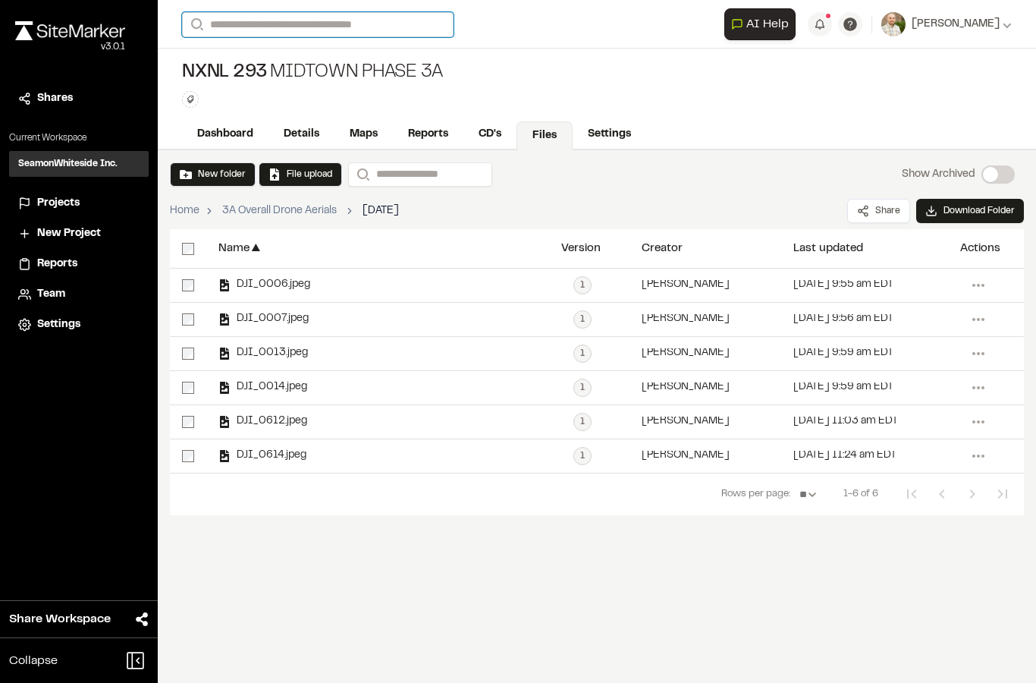
click at [256, 32] on input "Search" at bounding box center [317, 24] width 271 height 25
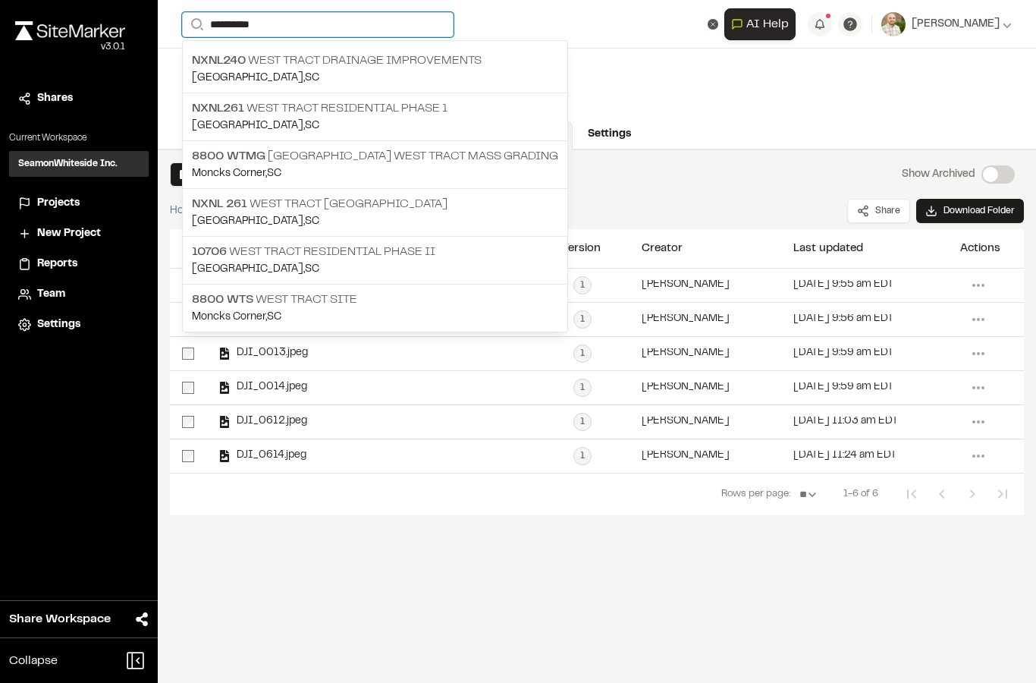
type input "**********"
click at [234, 249] on p "10706 West Tract Residential Phase II" at bounding box center [375, 252] width 366 height 18
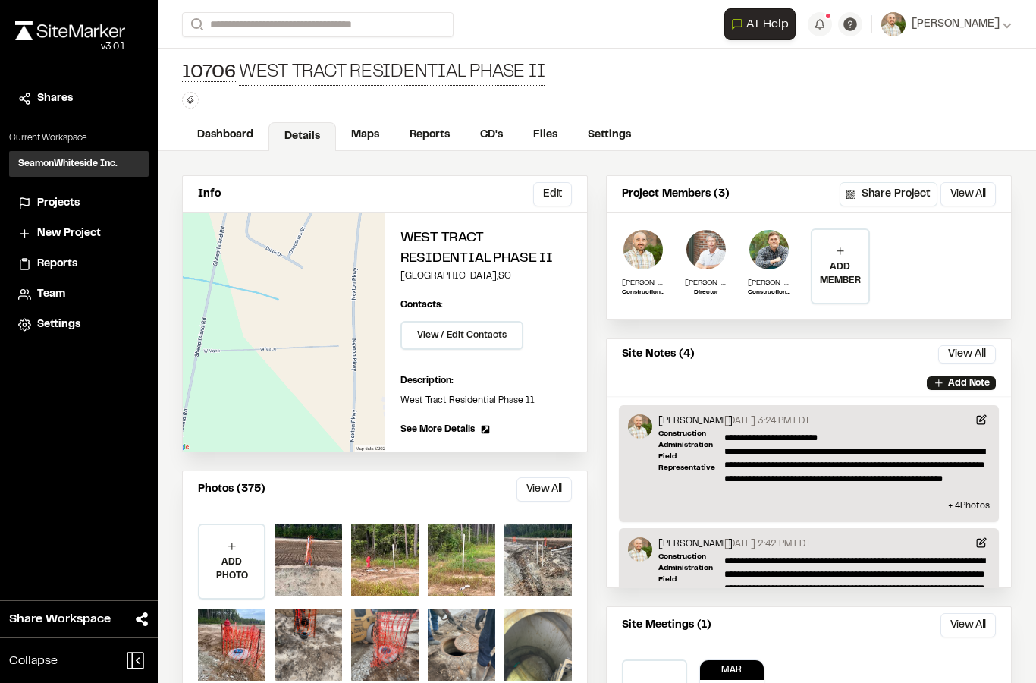
click at [554, 143] on link "Files" at bounding box center [545, 135] width 55 height 29
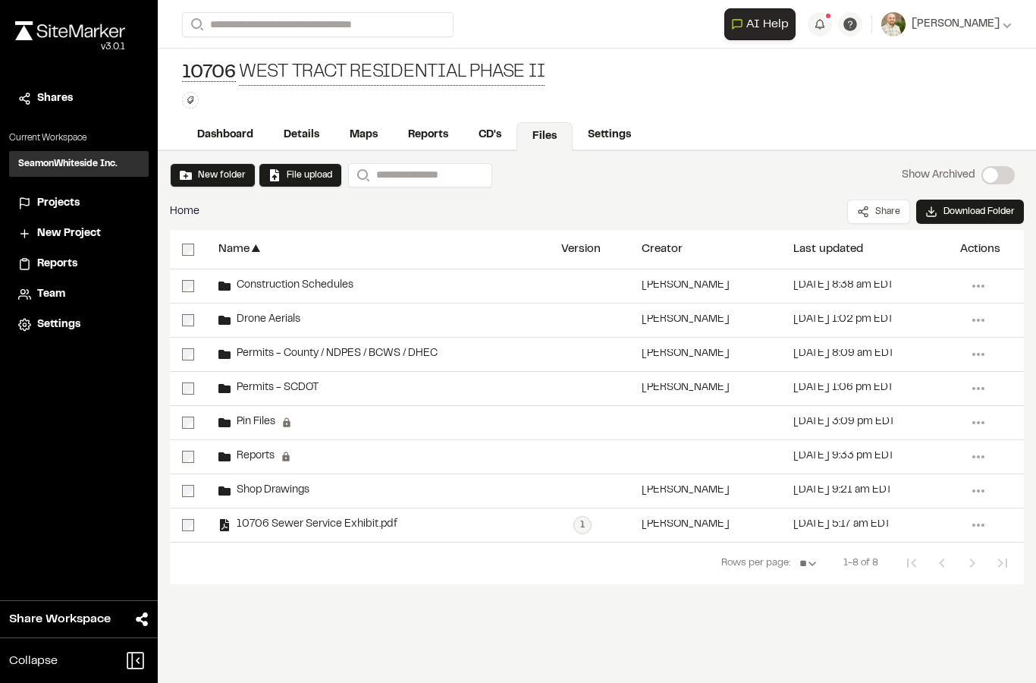
click at [246, 322] on span "Drone Aerials" at bounding box center [266, 320] width 70 height 10
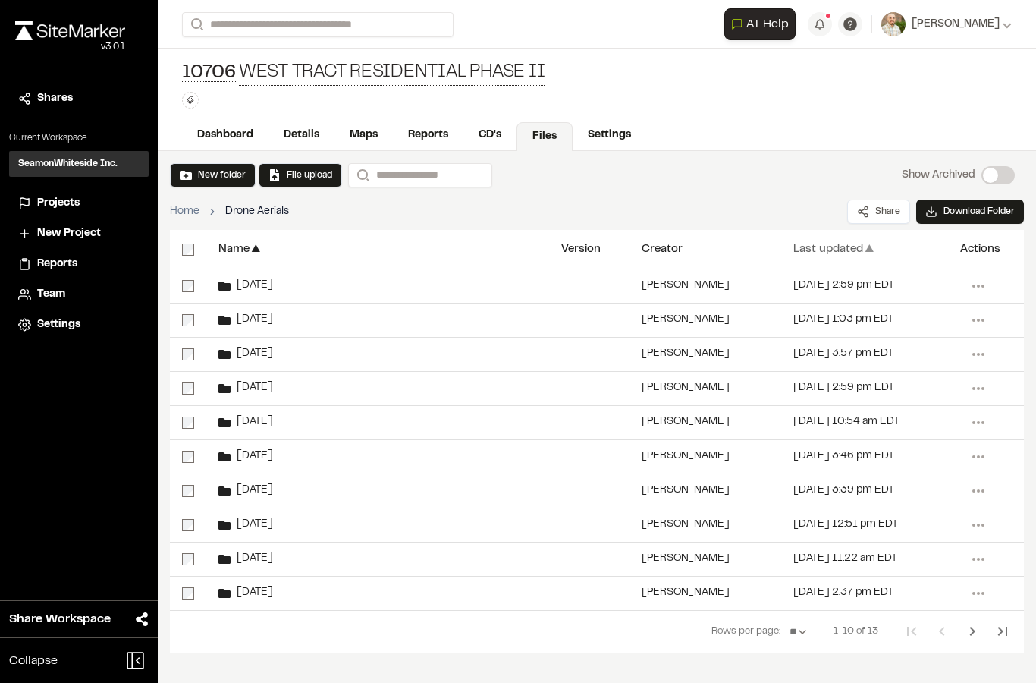
click at [829, 250] on div "Last updated" at bounding box center [828, 248] width 70 height 11
click at [833, 249] on div "Last updated" at bounding box center [828, 248] width 70 height 11
click at [243, 290] on span "[DATE]" at bounding box center [252, 286] width 42 height 10
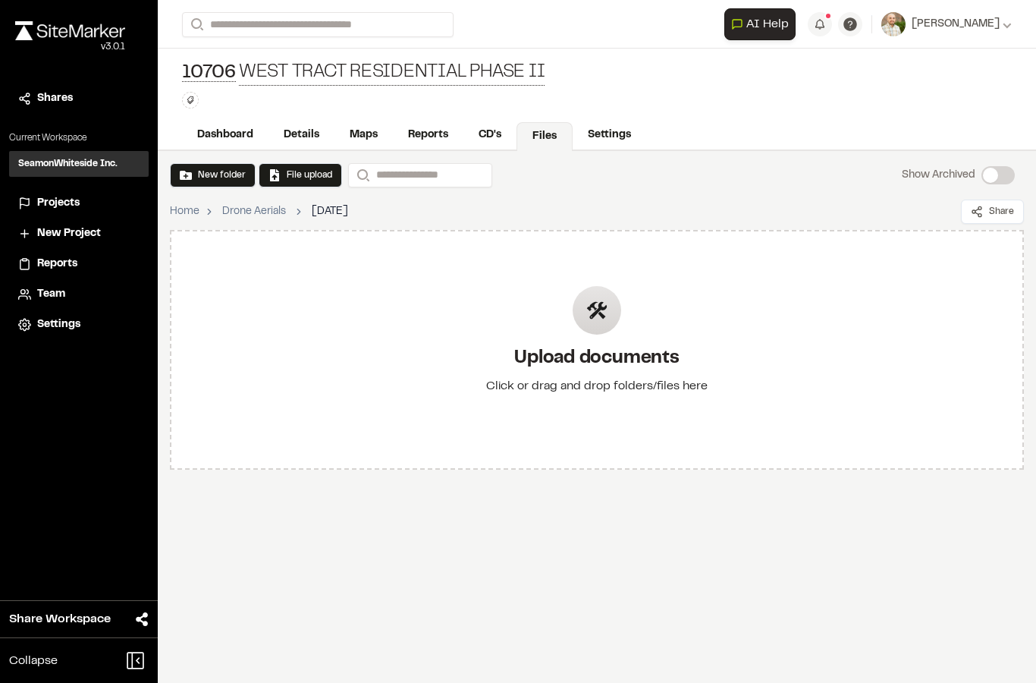
click at [306, 171] on button "File upload" at bounding box center [300, 175] width 64 height 14
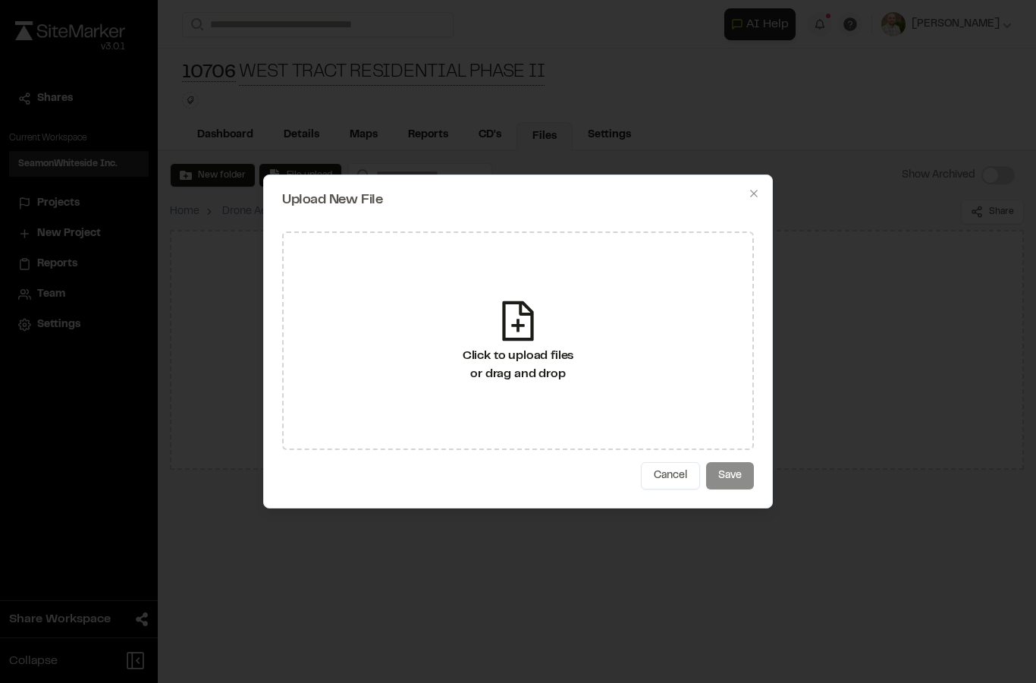
click at [635, 361] on div "Click to upload files or drag and drop" at bounding box center [518, 340] width 472 height 218
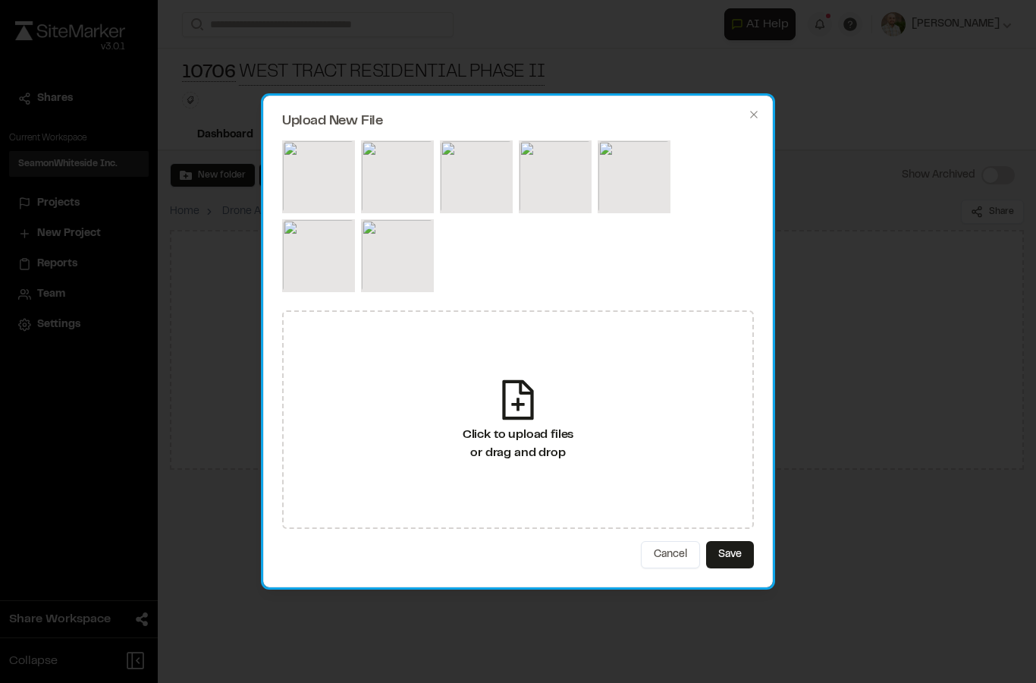
click at [738, 552] on button "Save" at bounding box center [730, 554] width 48 height 27
